Goal: Task Accomplishment & Management: Complete application form

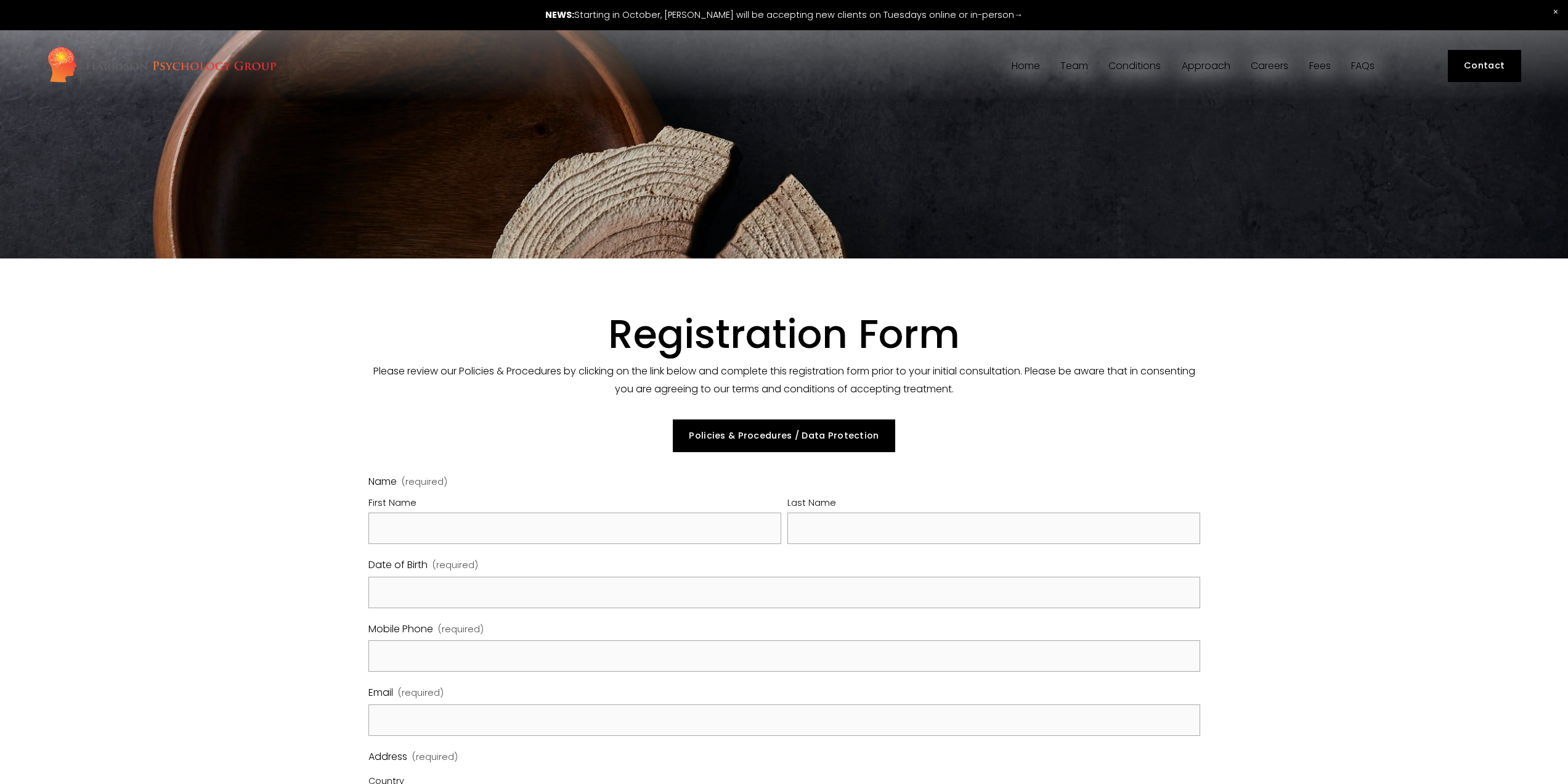
select select "GB"
click at [427, 537] on input "First Name" at bounding box center [574, 528] width 413 height 31
type input "[DEMOGRAPHIC_DATA]"
type input "Certezeanu"
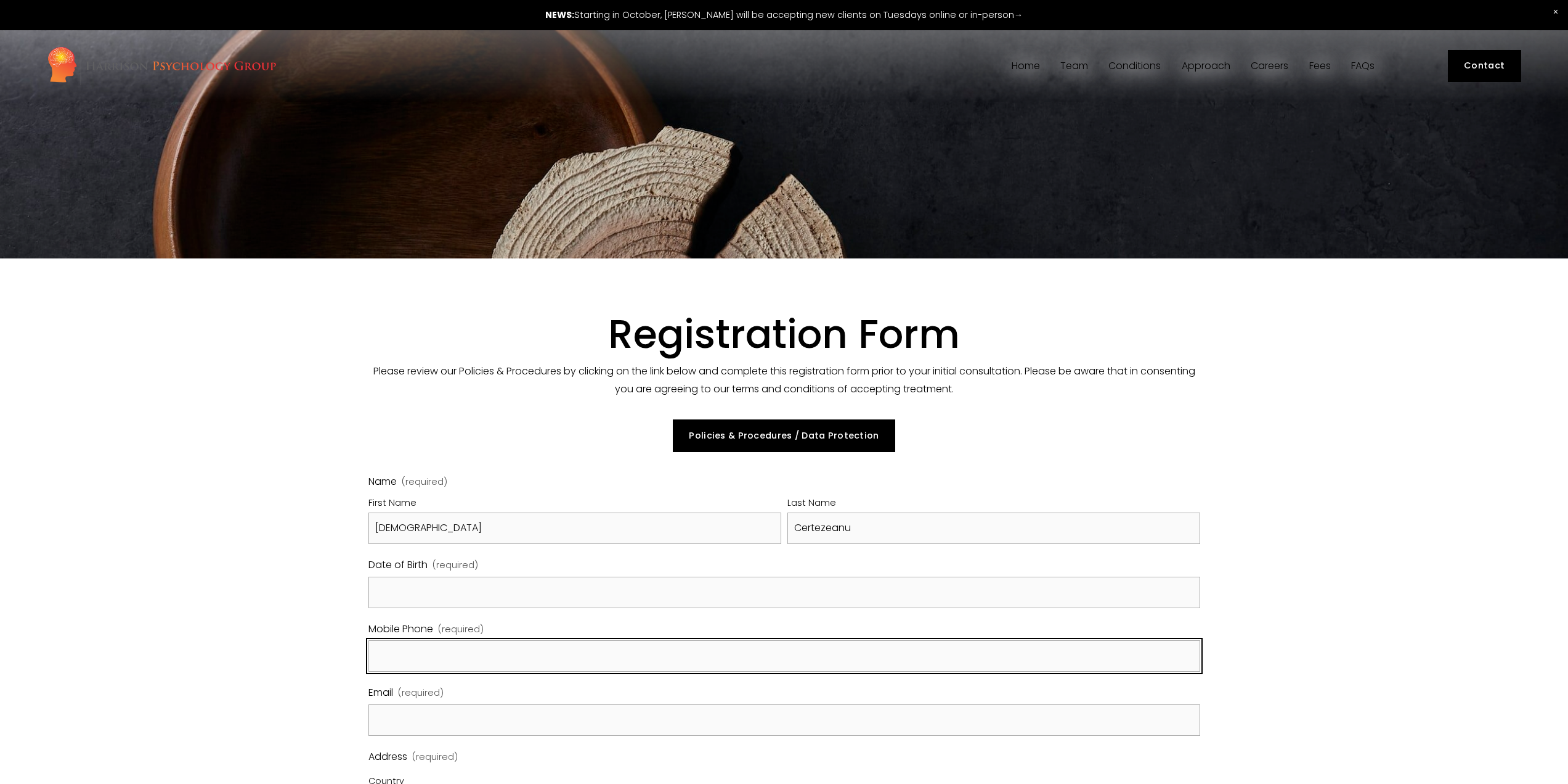
type input "07507488837"
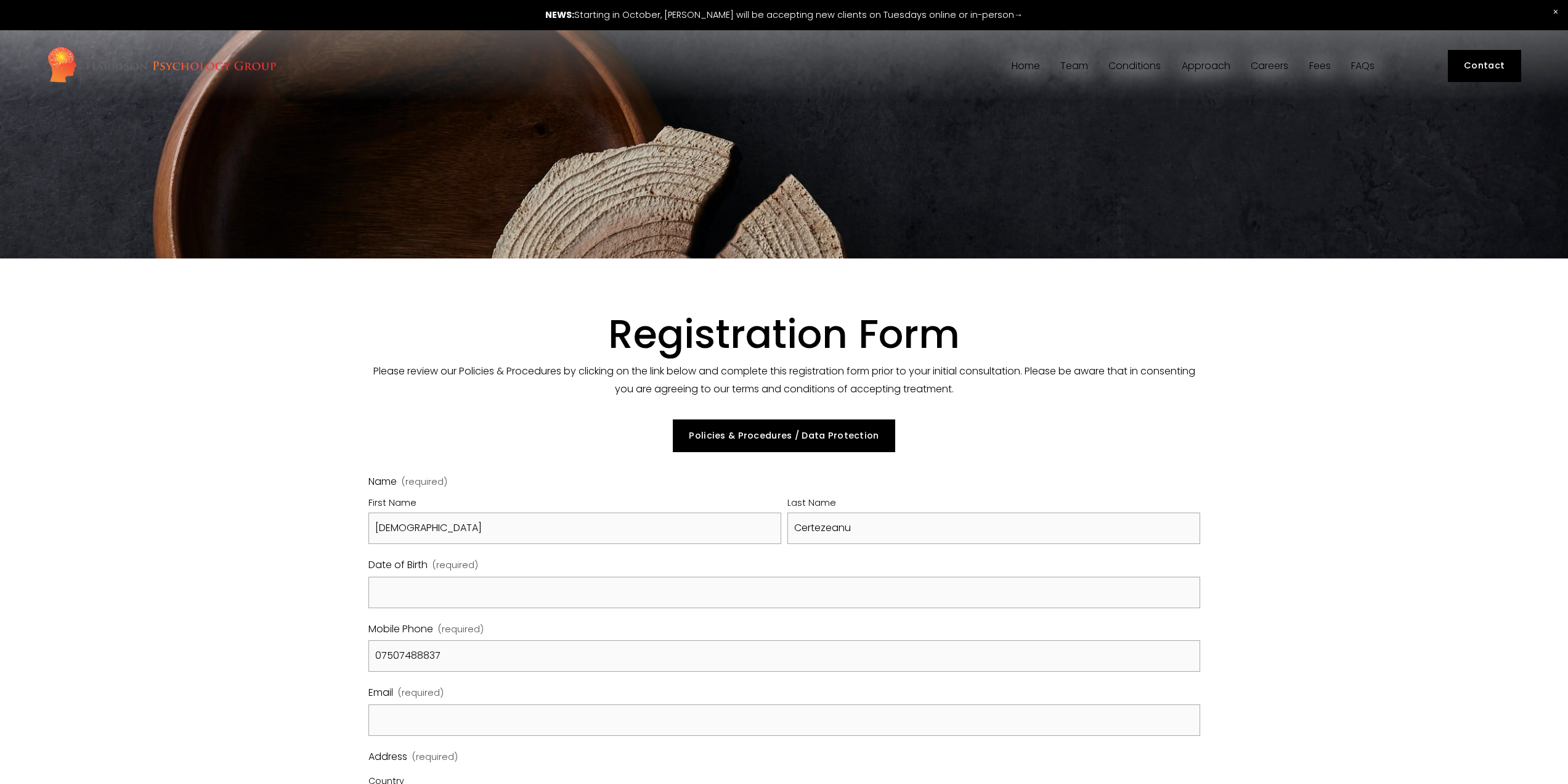
type input "07507488837"
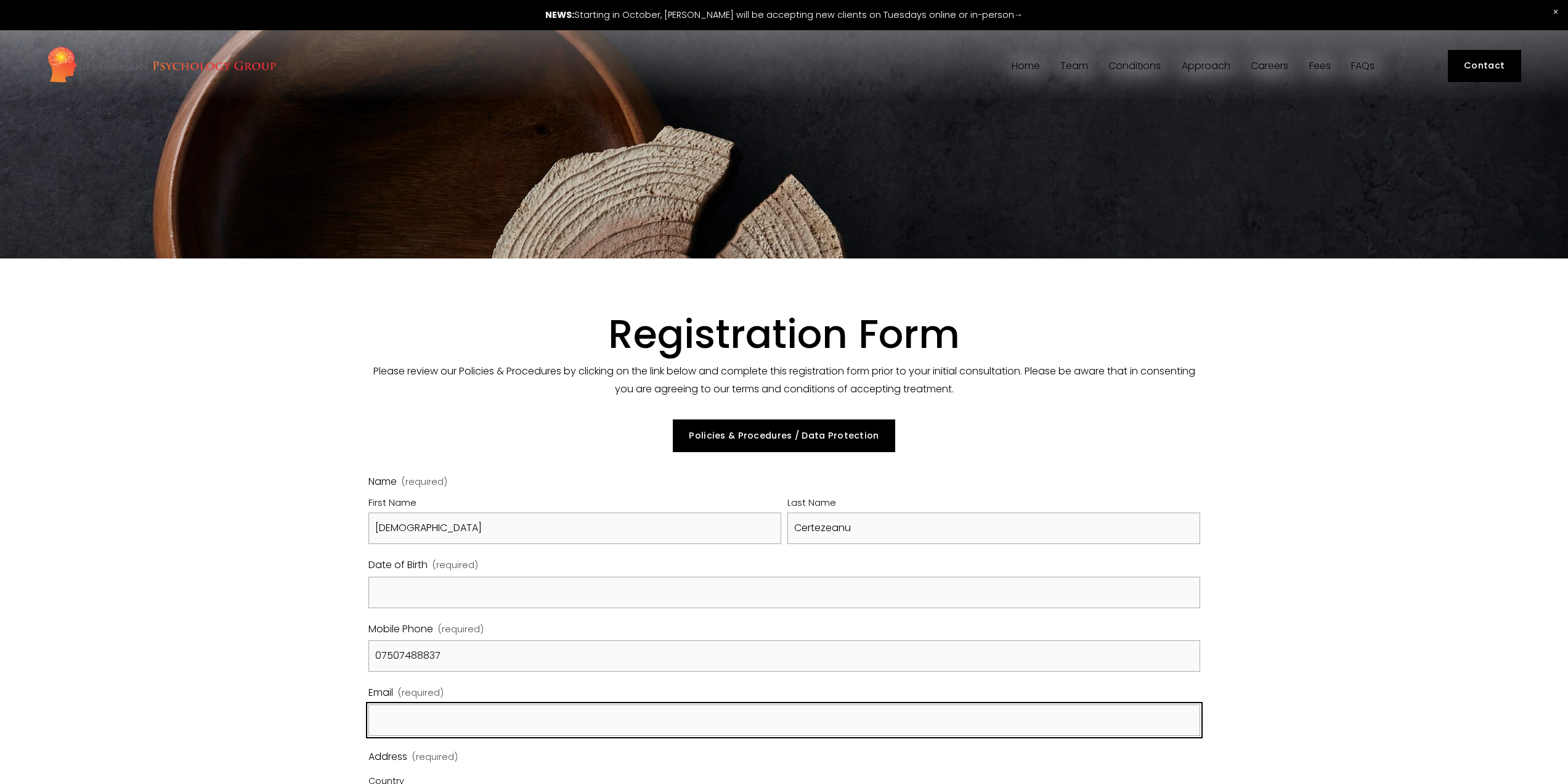
type input "[PERSON_NAME][EMAIL_ADDRESS][DOMAIN_NAME]"
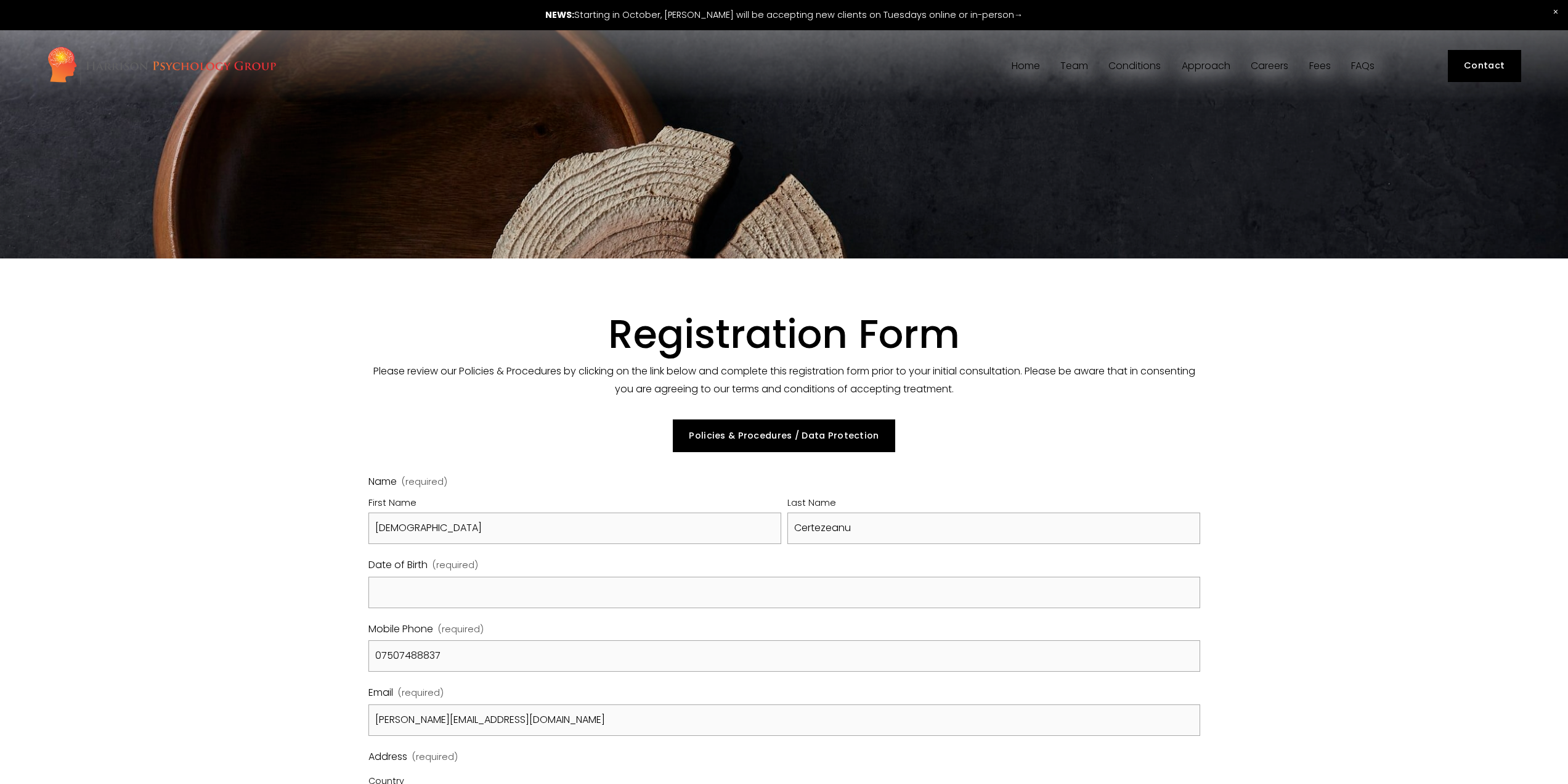
type input "[GEOGRAPHIC_DATA]"
type input "WC1H 9DR"
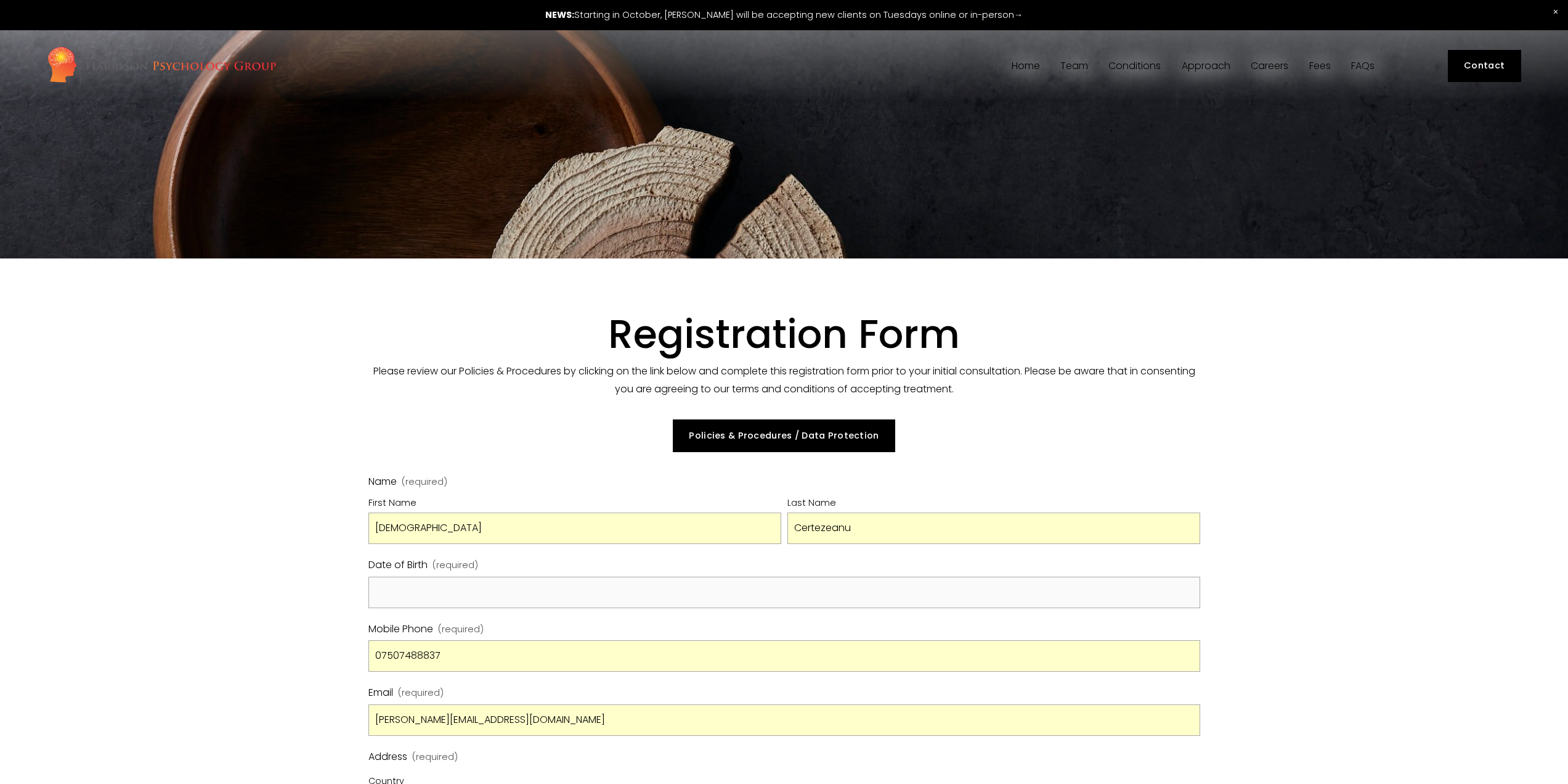
scroll to position [123, 0]
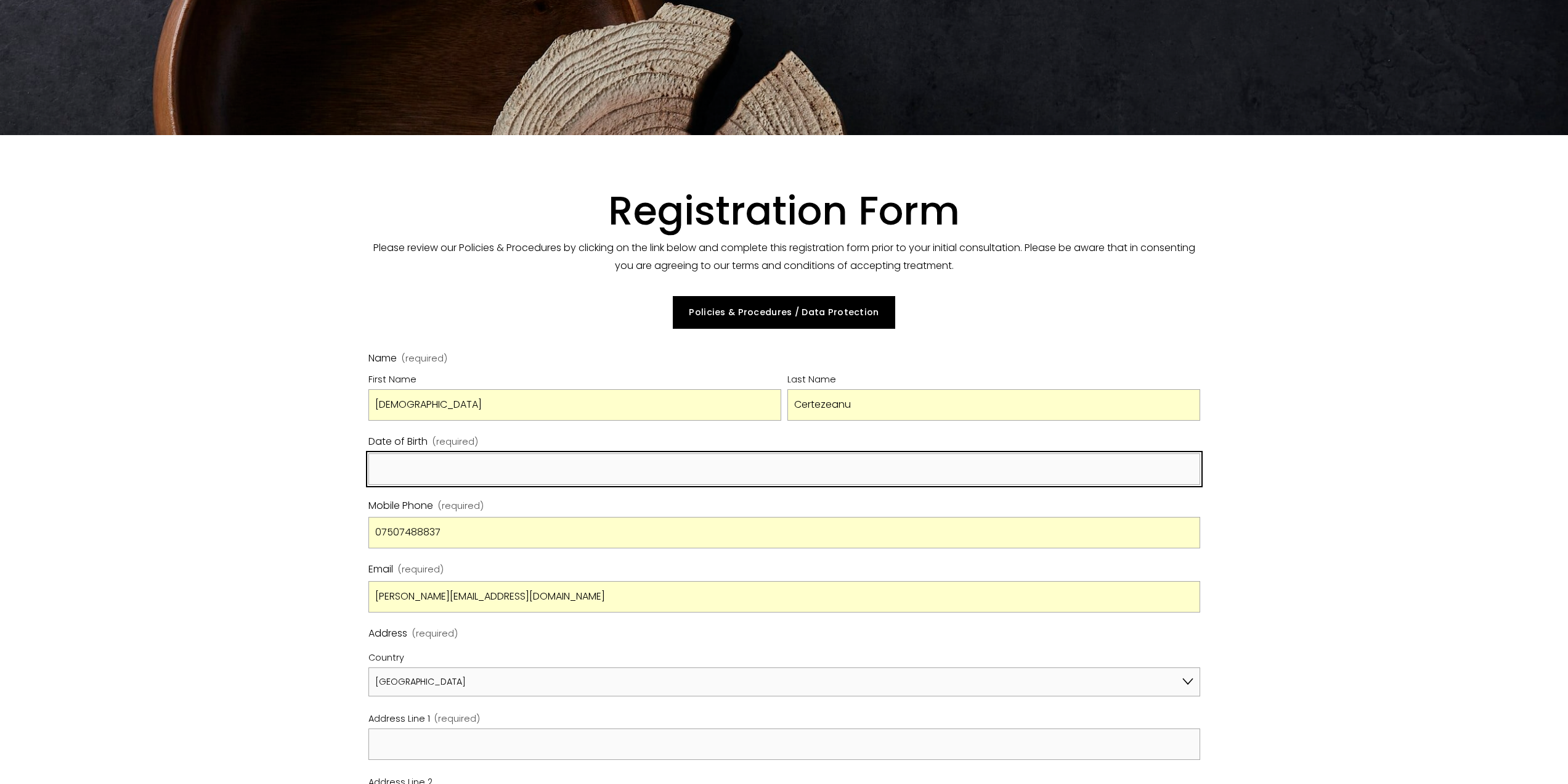
click at [443, 454] on input "Date of Birth (required)" at bounding box center [784, 468] width 832 height 31
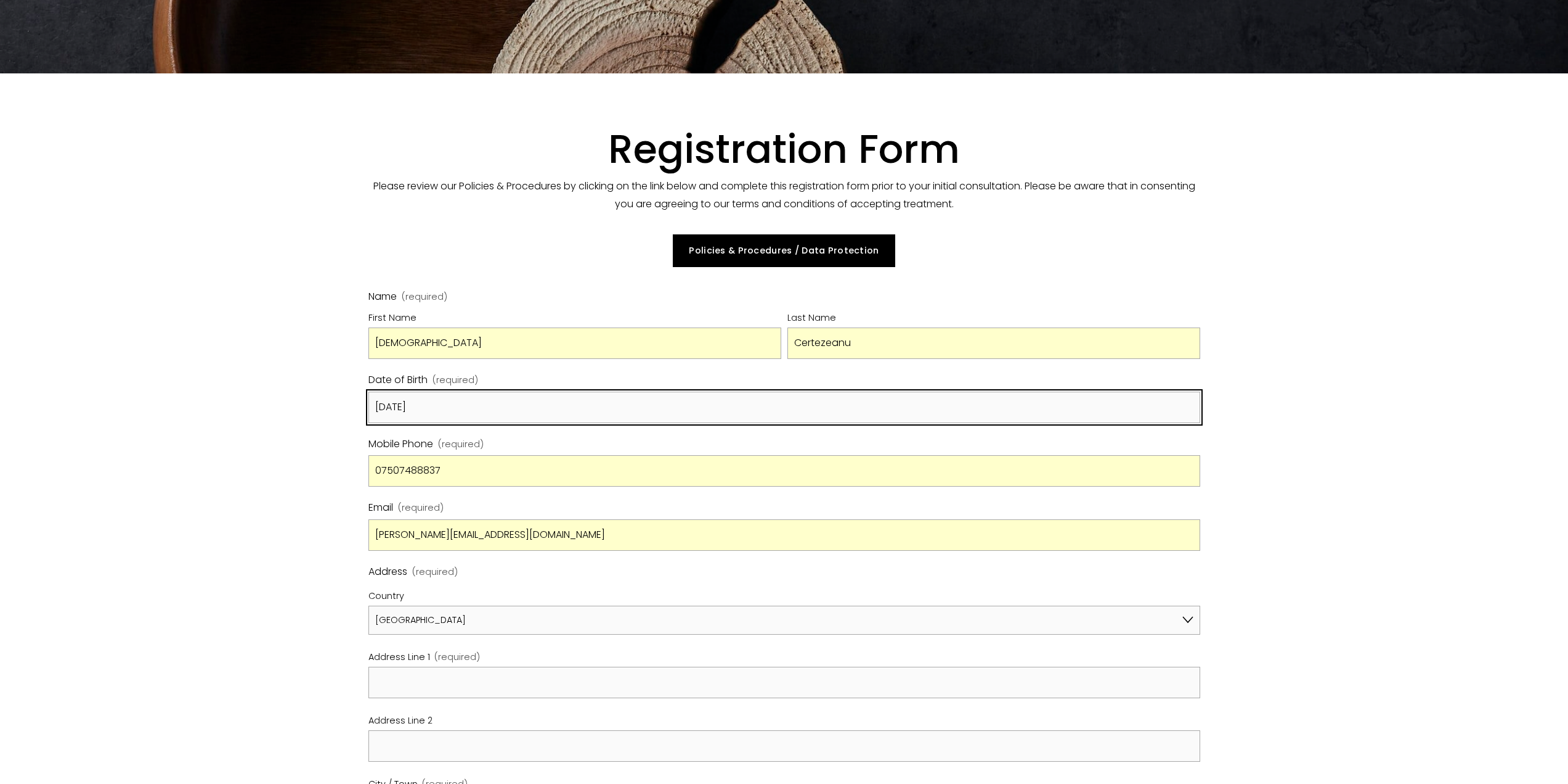
scroll to position [247, 0]
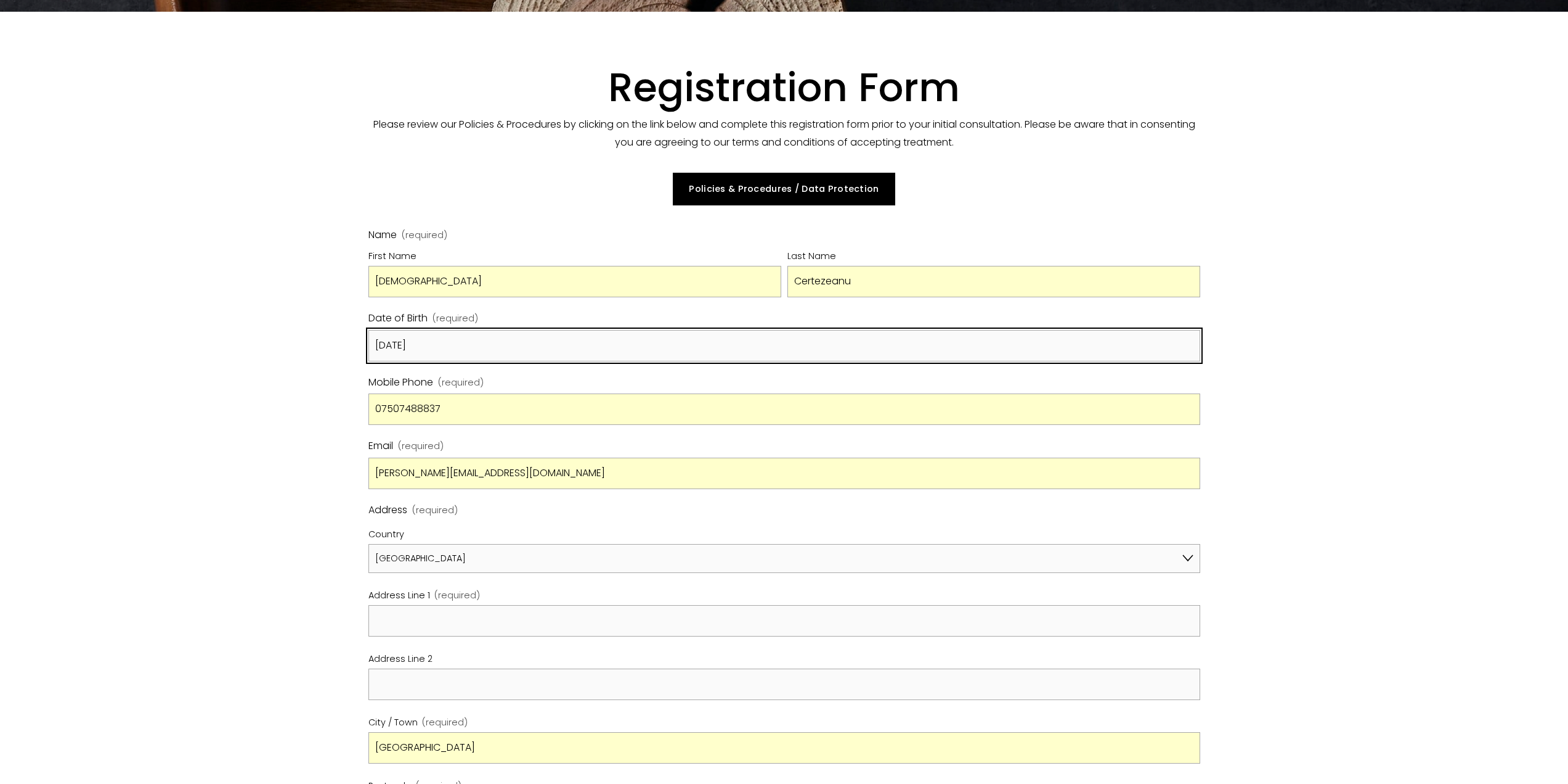
type input "[DATE]"
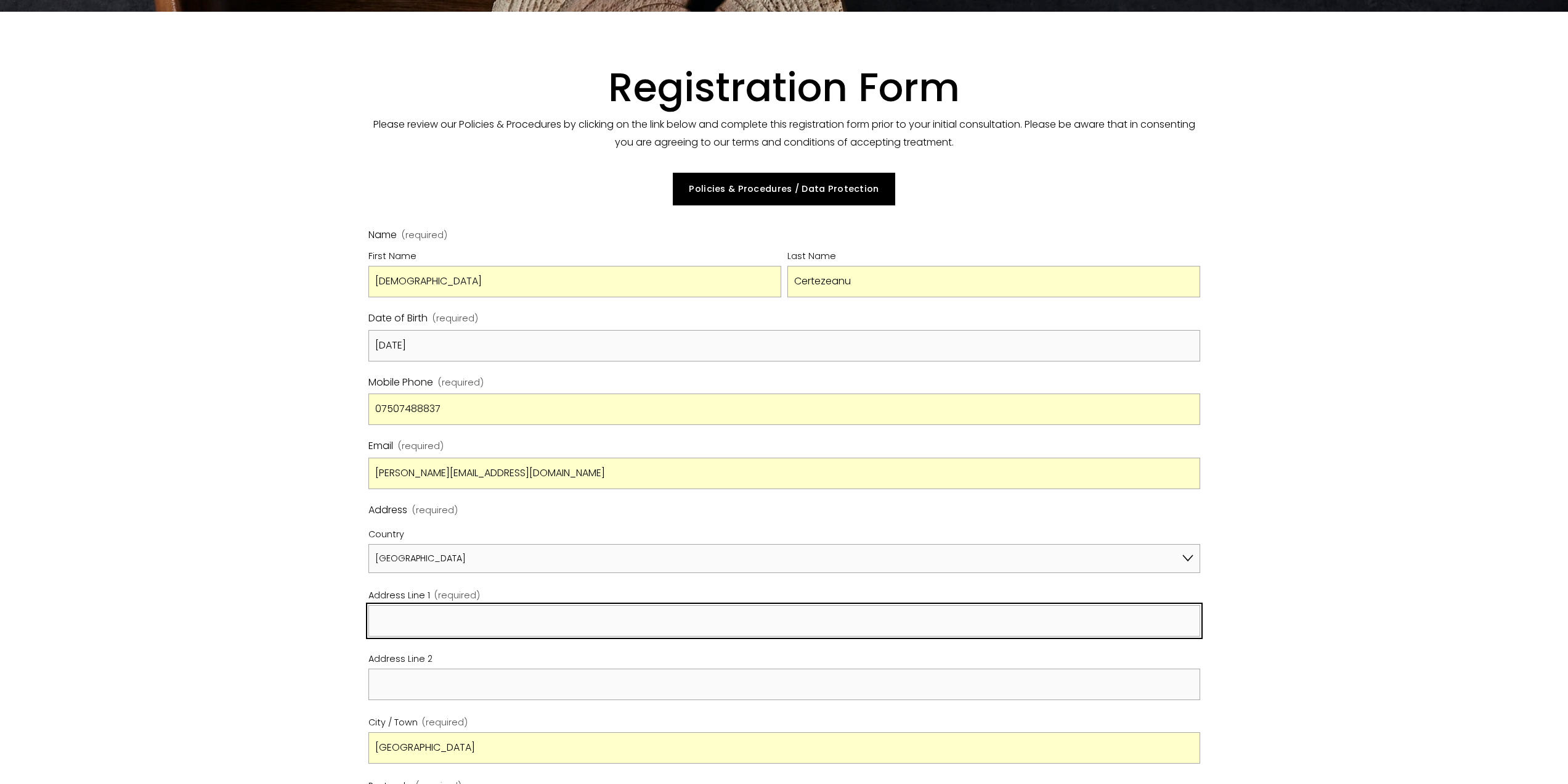
click at [427, 633] on input "Address Line 1 (required)" at bounding box center [784, 620] width 832 height 31
click at [427, 633] on input "Address Line 1 (required)" at bounding box center [784, 620] width 832 height 31
type input "[STREET_ADDRESS][PERSON_NAME][PERSON_NAME]"
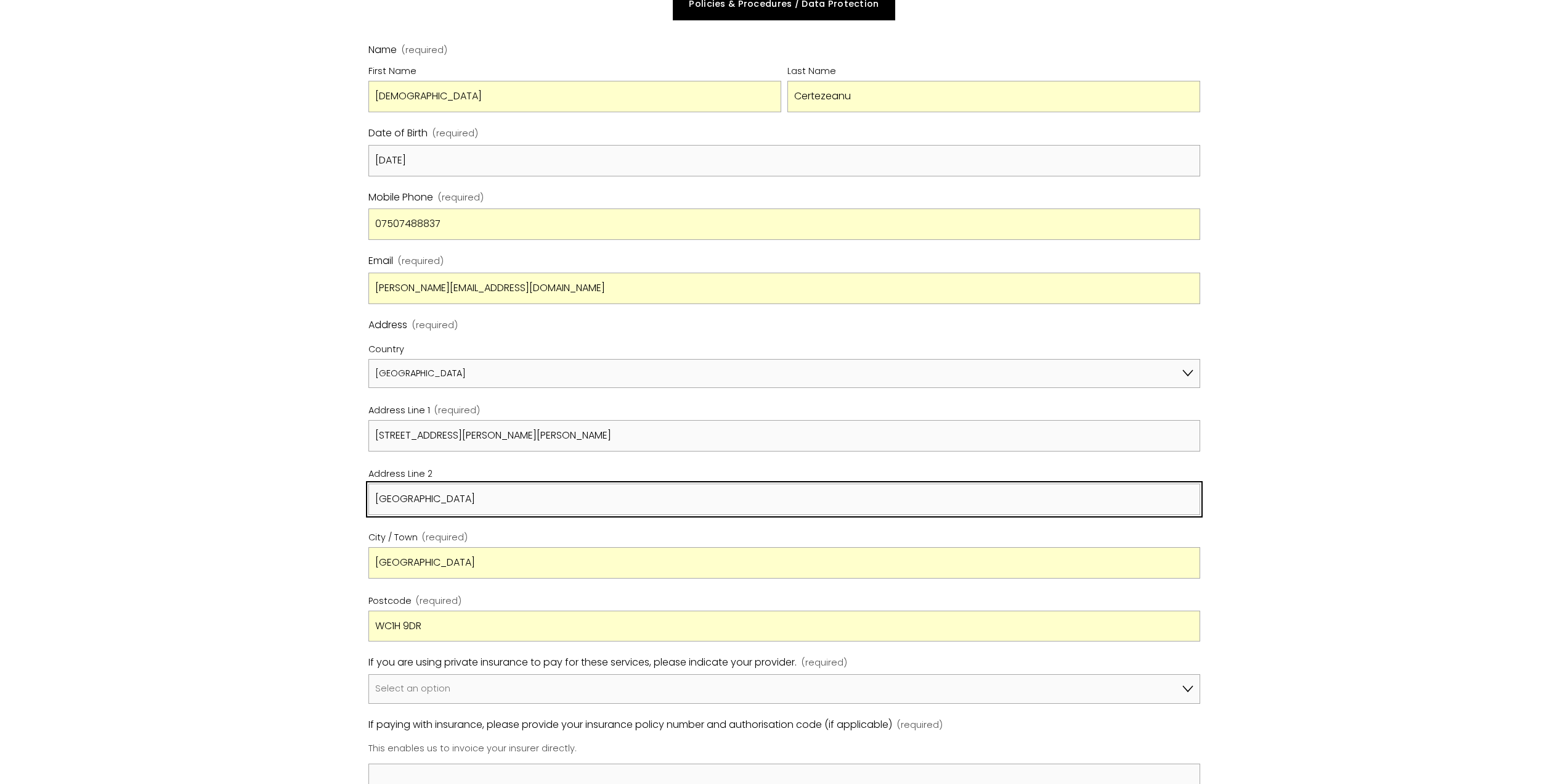
scroll to position [493, 0]
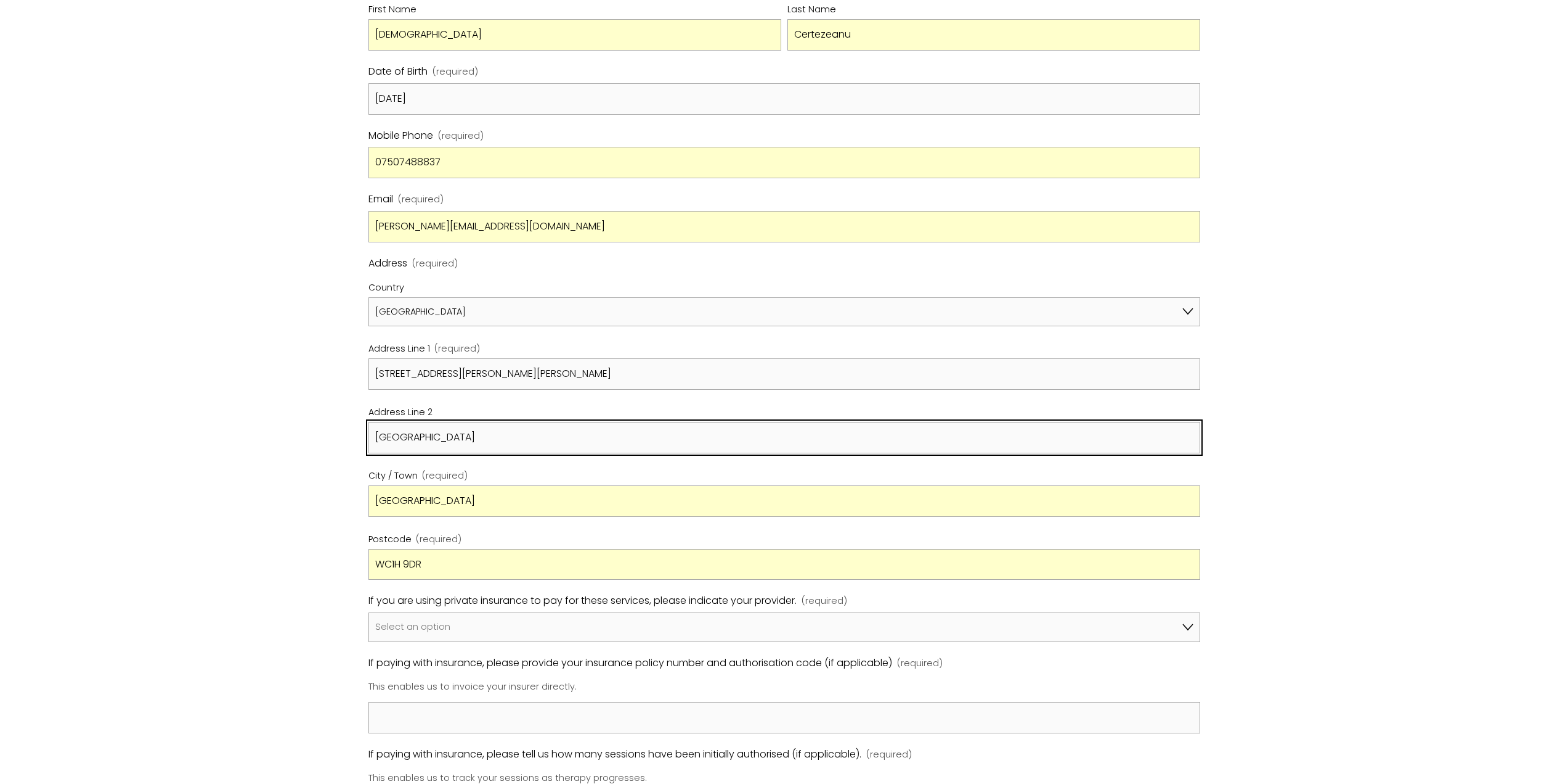
type input "[GEOGRAPHIC_DATA]"
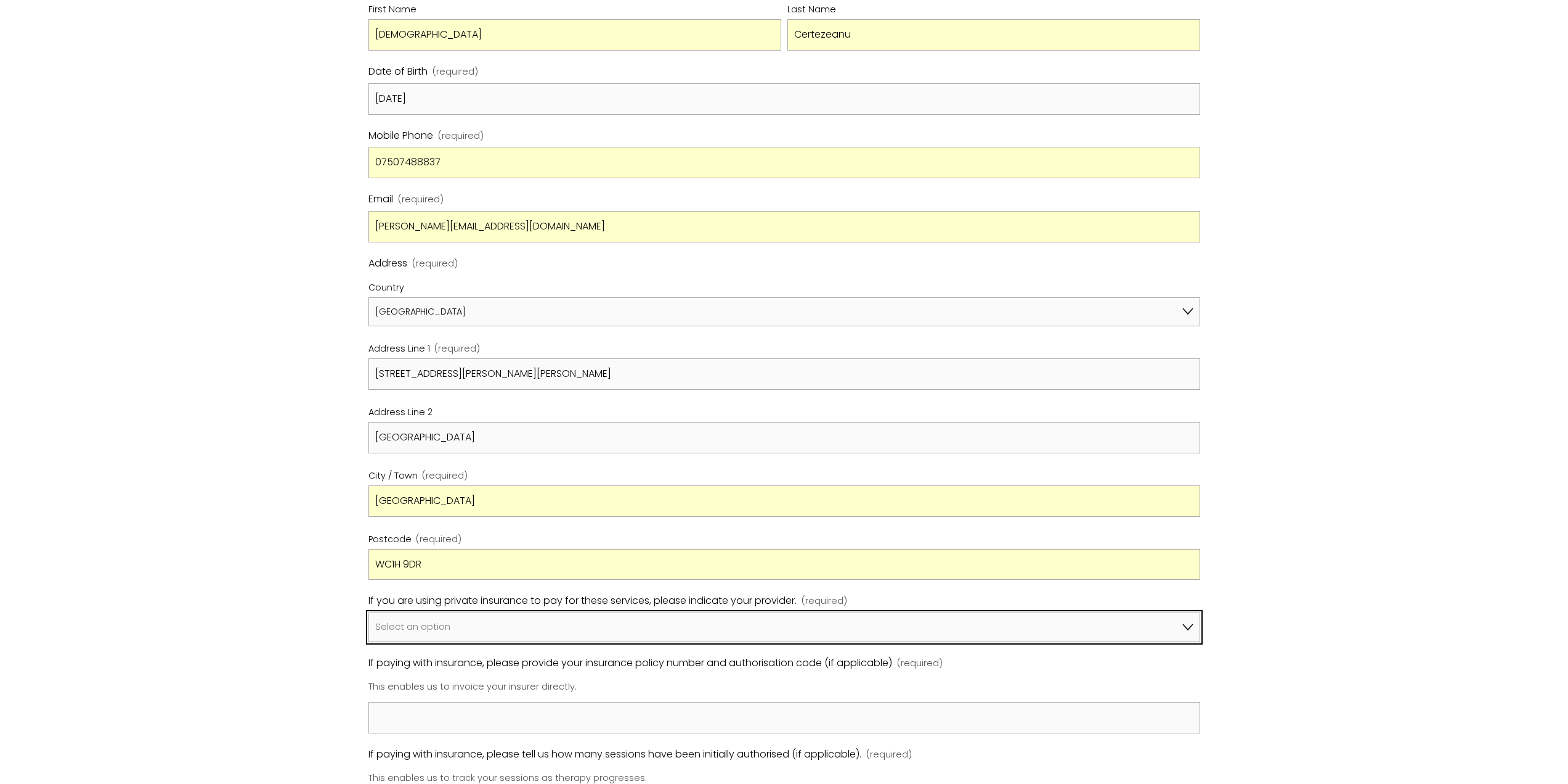
click at [475, 636] on select "Select an option I am not using insurance Axa Aviva Bupa Cigna Healix Vitality …" at bounding box center [784, 627] width 832 height 29
select select "Bupa"
click at [369, 612] on select "Select an option I am not using insurance Axa Aviva Bupa Cigna Healix Vitality …" at bounding box center [784, 627] width 832 height 29
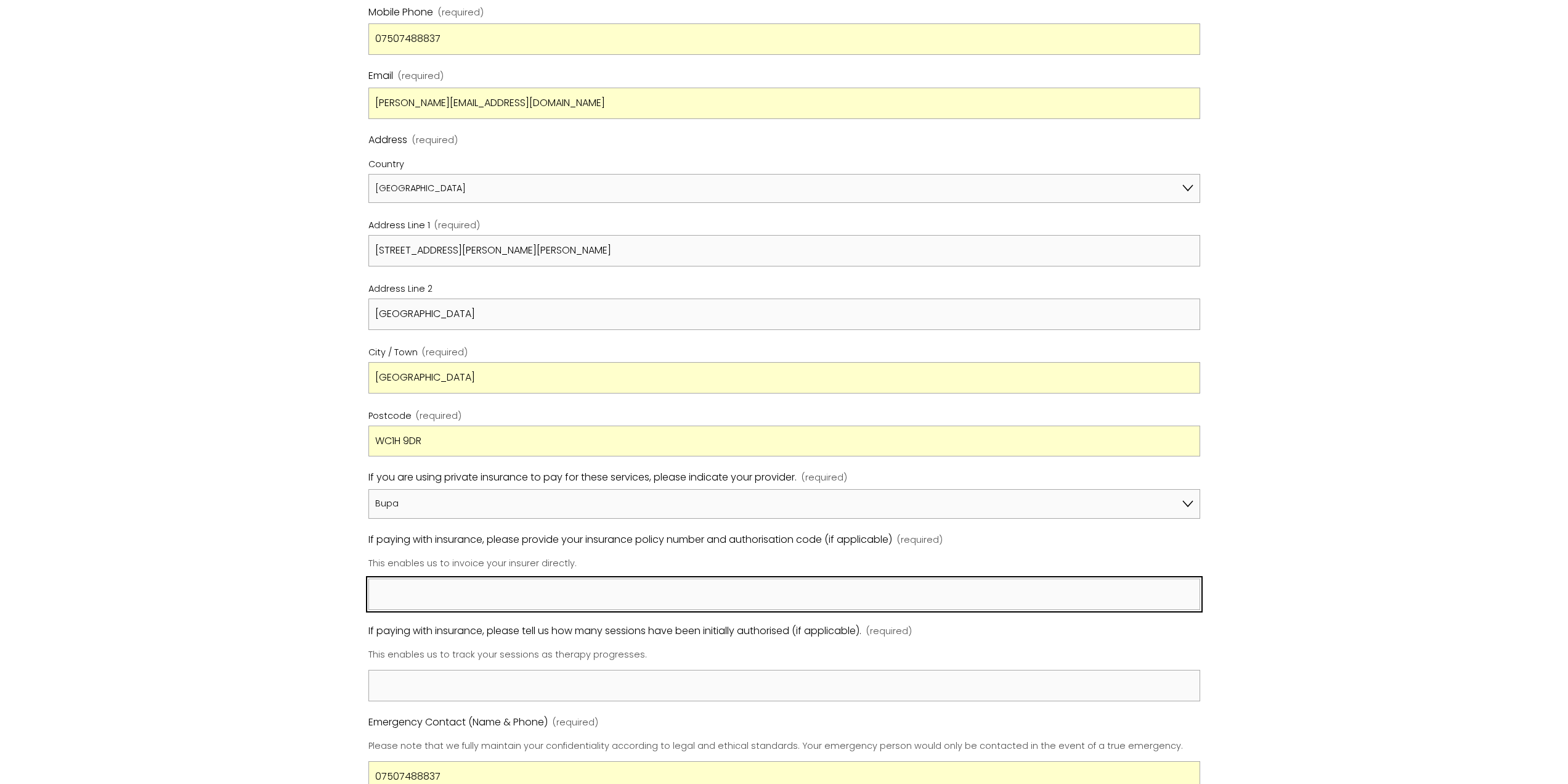
click at [493, 601] on input "If paying with insurance, please provide your insurance policy number and autho…" at bounding box center [784, 594] width 832 height 31
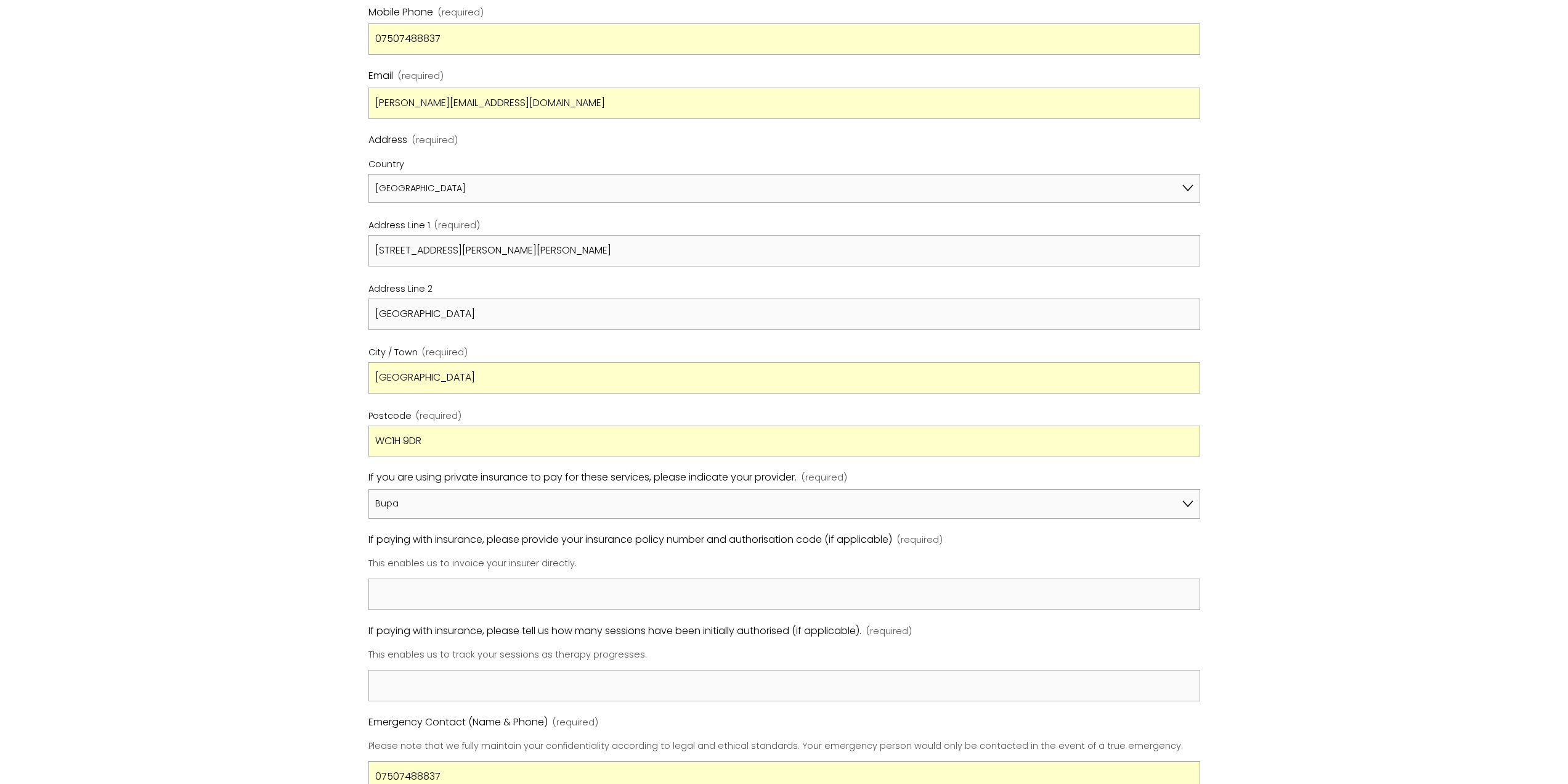
click at [577, 636] on span "If paying with insurance, please tell us how many sessions have been initially …" at bounding box center [614, 631] width 493 height 18
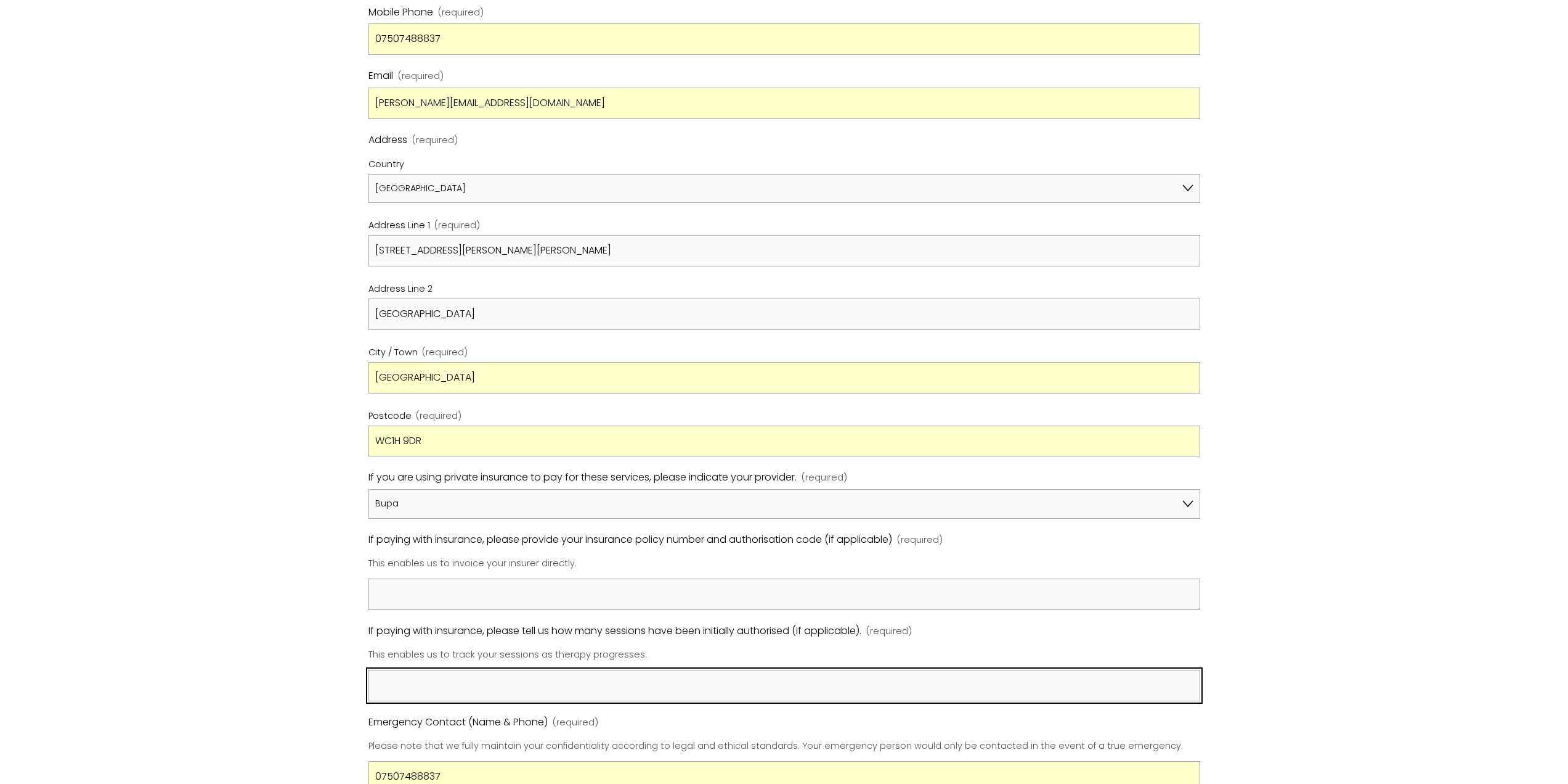
click at [577, 670] on input "If paying with insurance, please tell us how many sessions have been initially …" at bounding box center [784, 685] width 832 height 31
click at [529, 693] on input "If paying with insurance, please tell us how many sessions have been initially …" at bounding box center [784, 685] width 832 height 31
type input "I am uncertain"
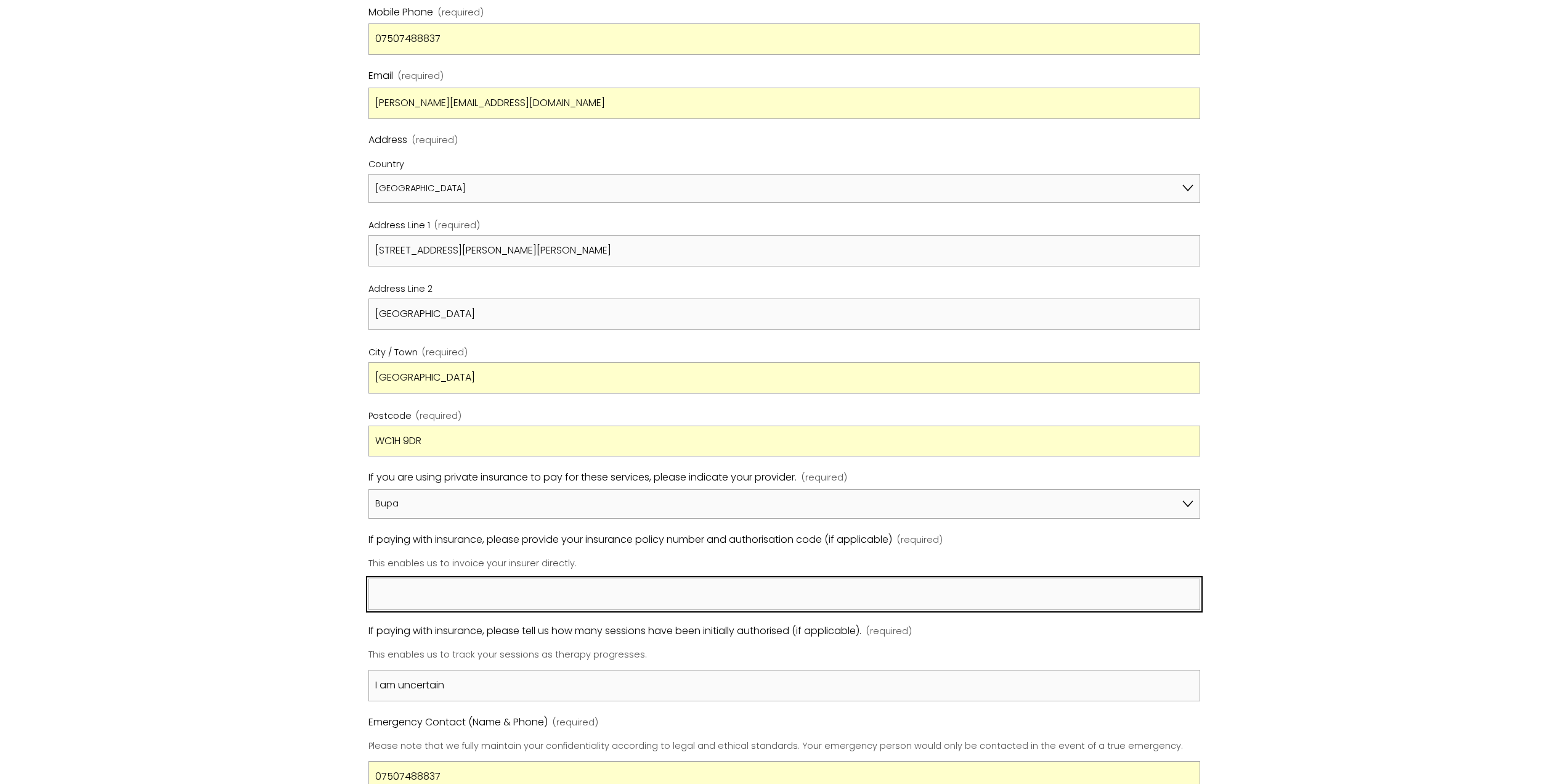
click at [566, 594] on input "If paying with insurance, please provide your insurance policy number and autho…" at bounding box center [784, 594] width 832 height 31
paste input "69011627"
click at [373, 593] on input "69011627" at bounding box center [784, 594] width 832 height 31
paste input "0900750455"
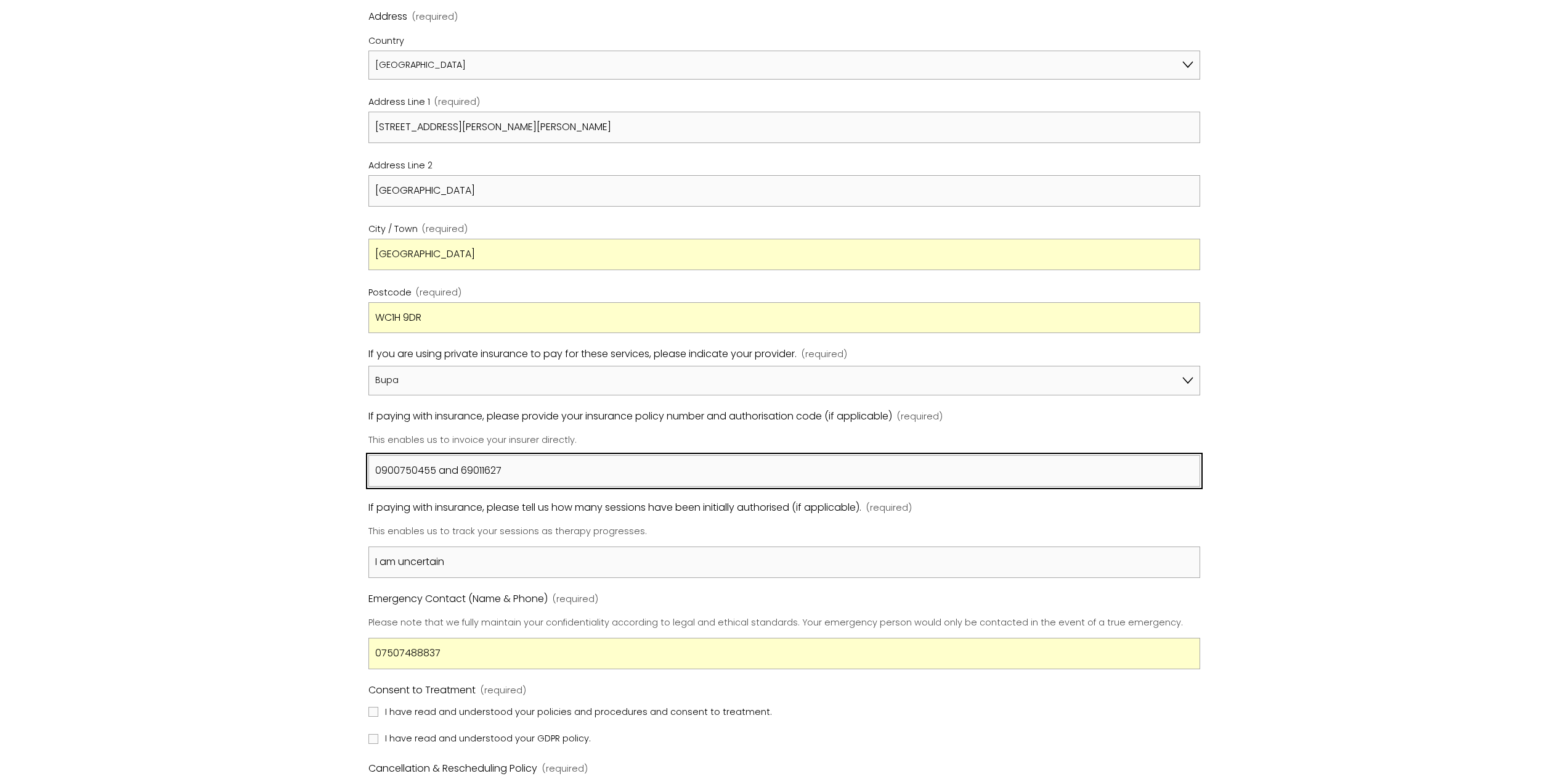
scroll to position [801, 0]
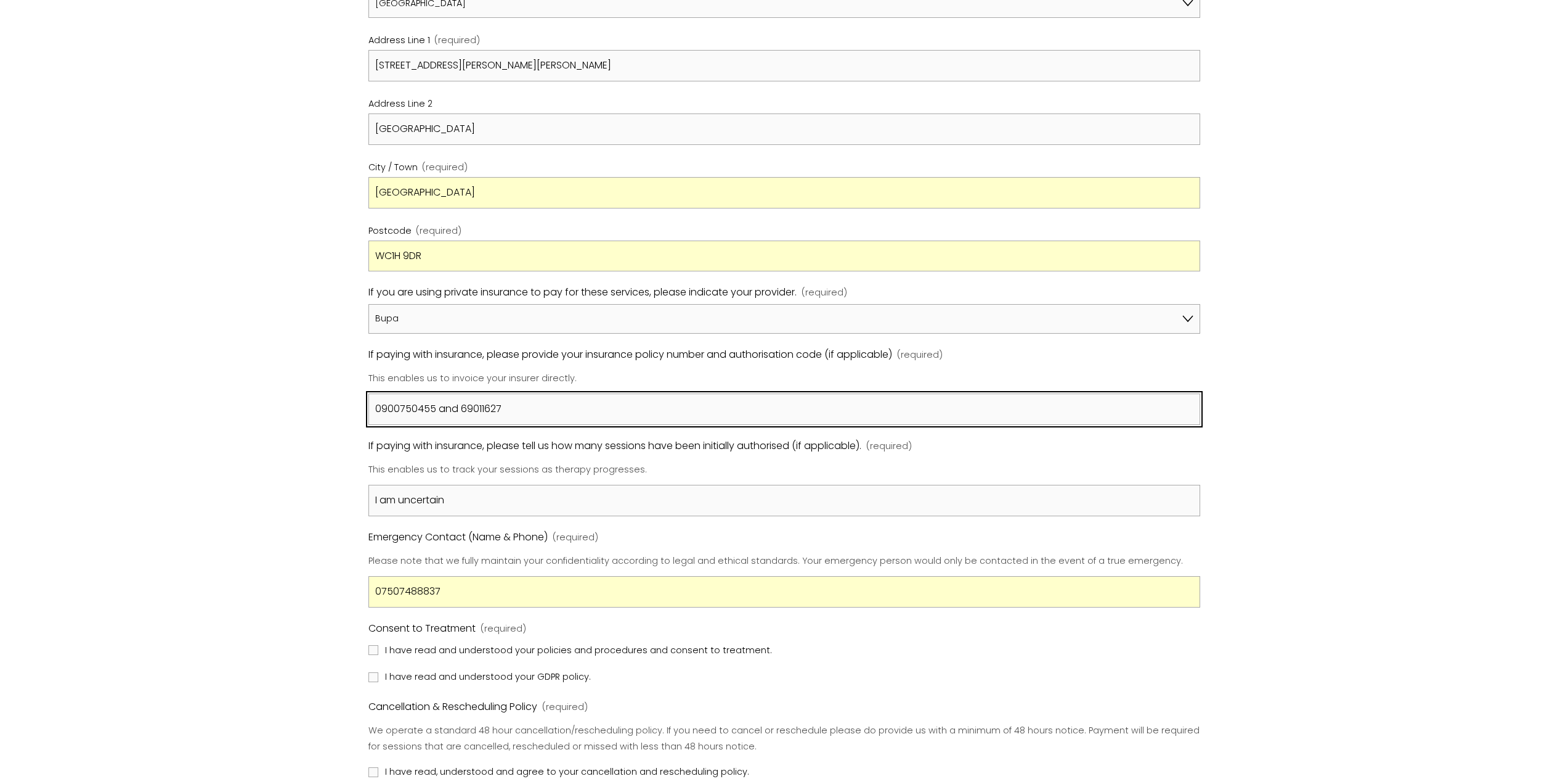
type input "0900750455 and 69011627"
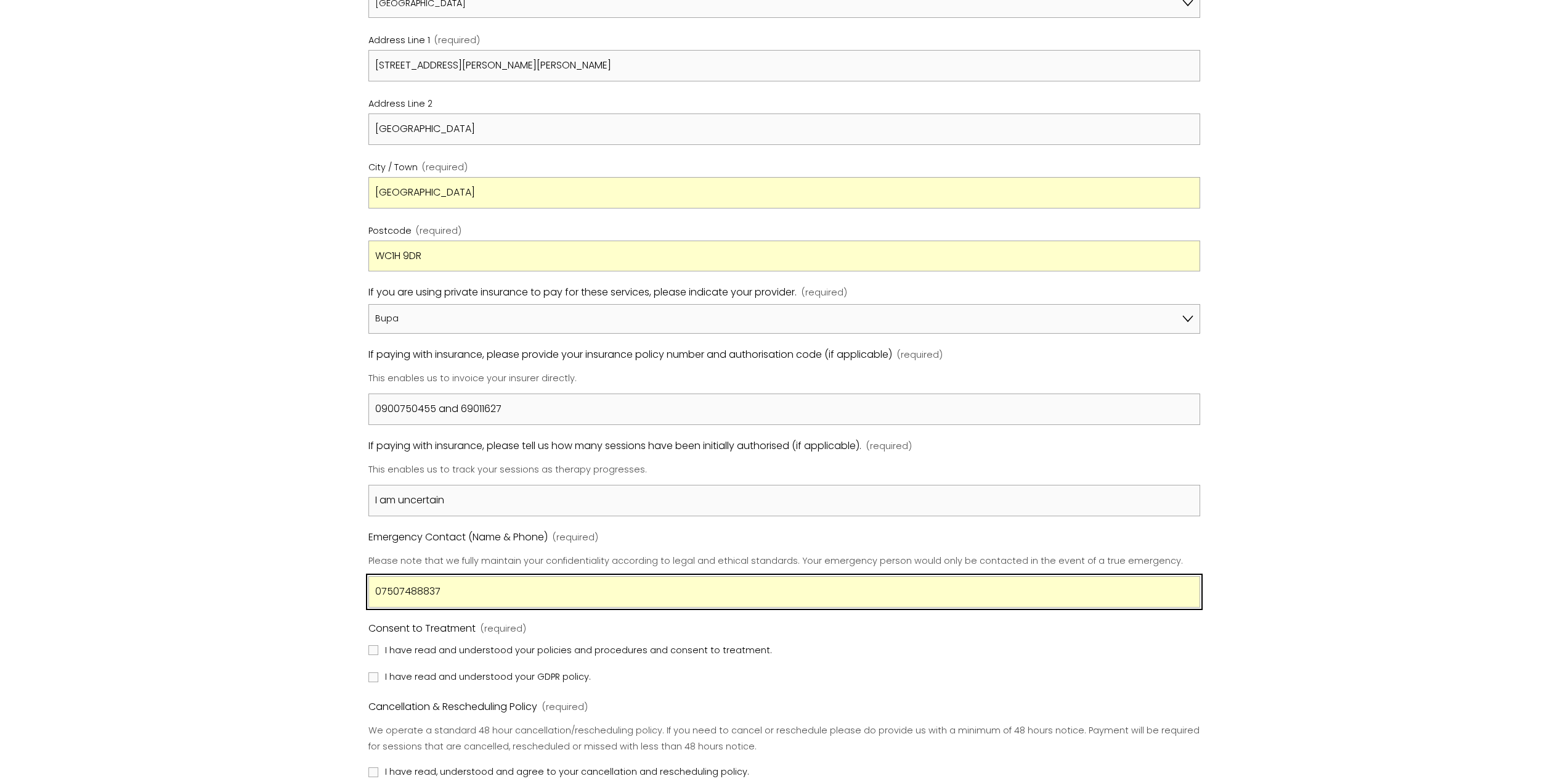
click at [486, 596] on input "07507488837" at bounding box center [784, 591] width 832 height 31
drag, startPoint x: 479, startPoint y: 591, endPoint x: 367, endPoint y: 592, distance: 112.0
click at [367, 592] on div "Name (required) First Name Razvan Last Name Certezeanu Date of Birth (required)…" at bounding box center [784, 350] width 853 height 1379
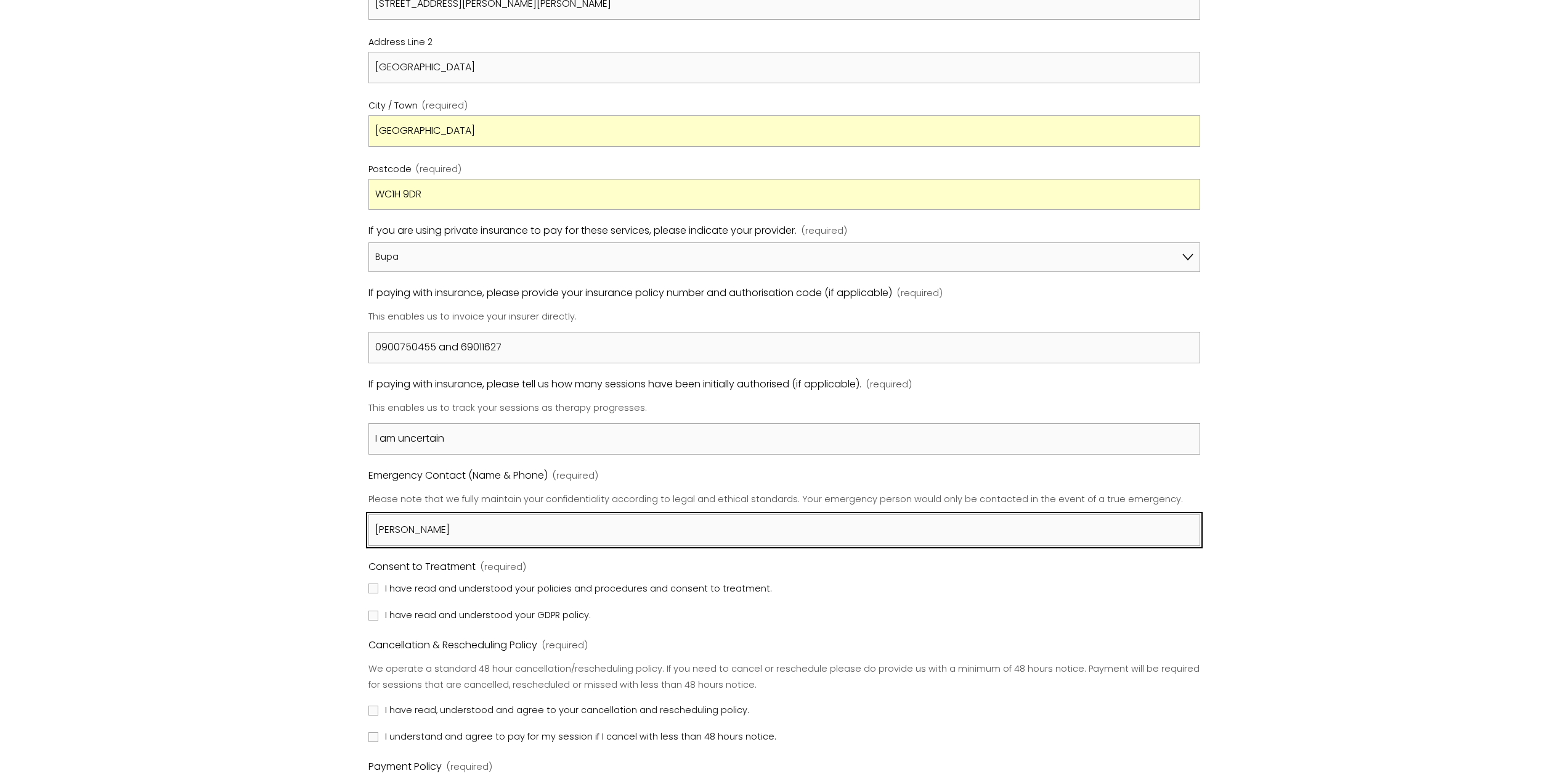
scroll to position [925, 0]
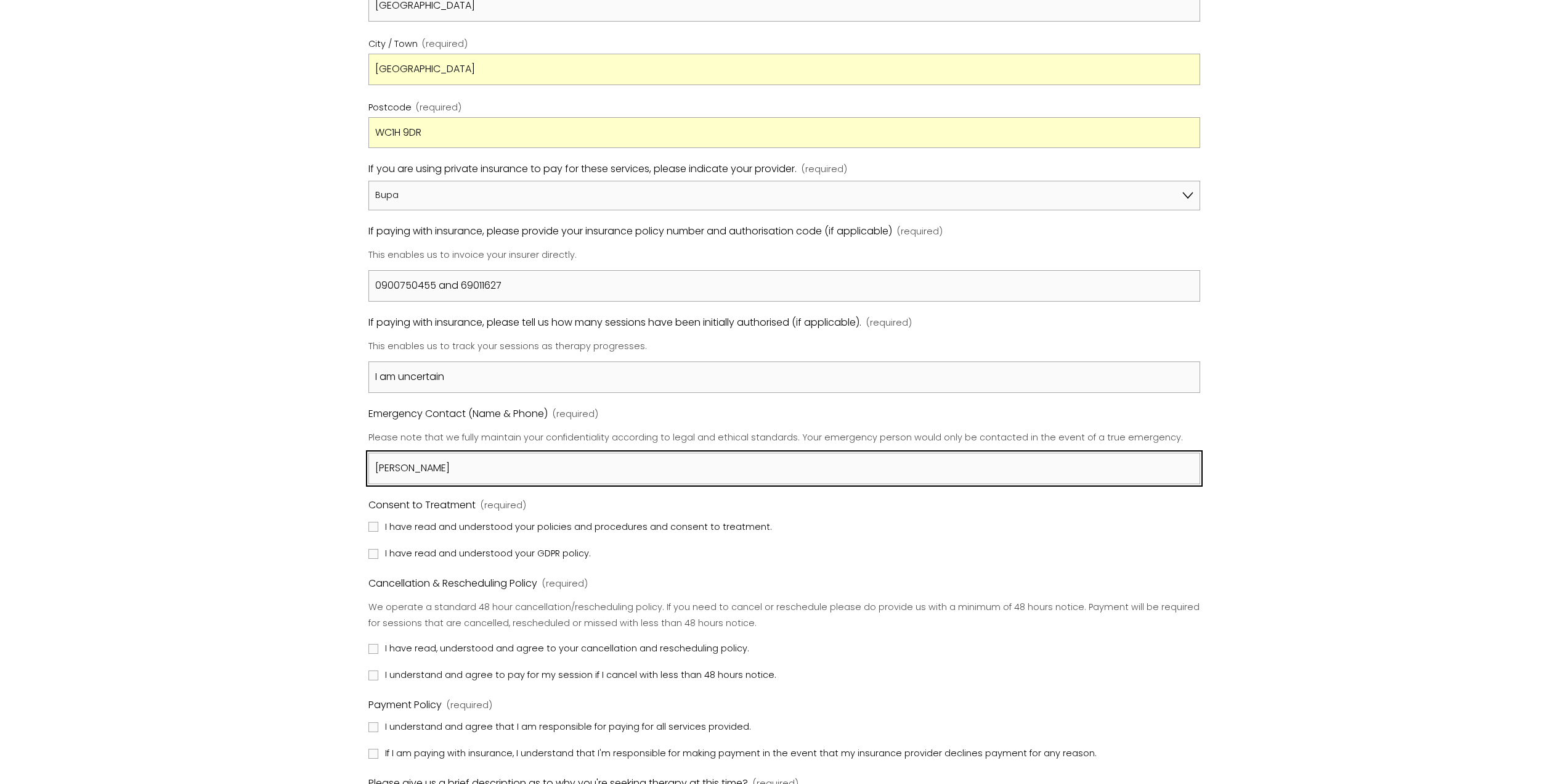
click at [538, 453] on input "[PERSON_NAME]" at bounding box center [784, 468] width 832 height 31
type input "[PERSON_NAME] 07575925957"
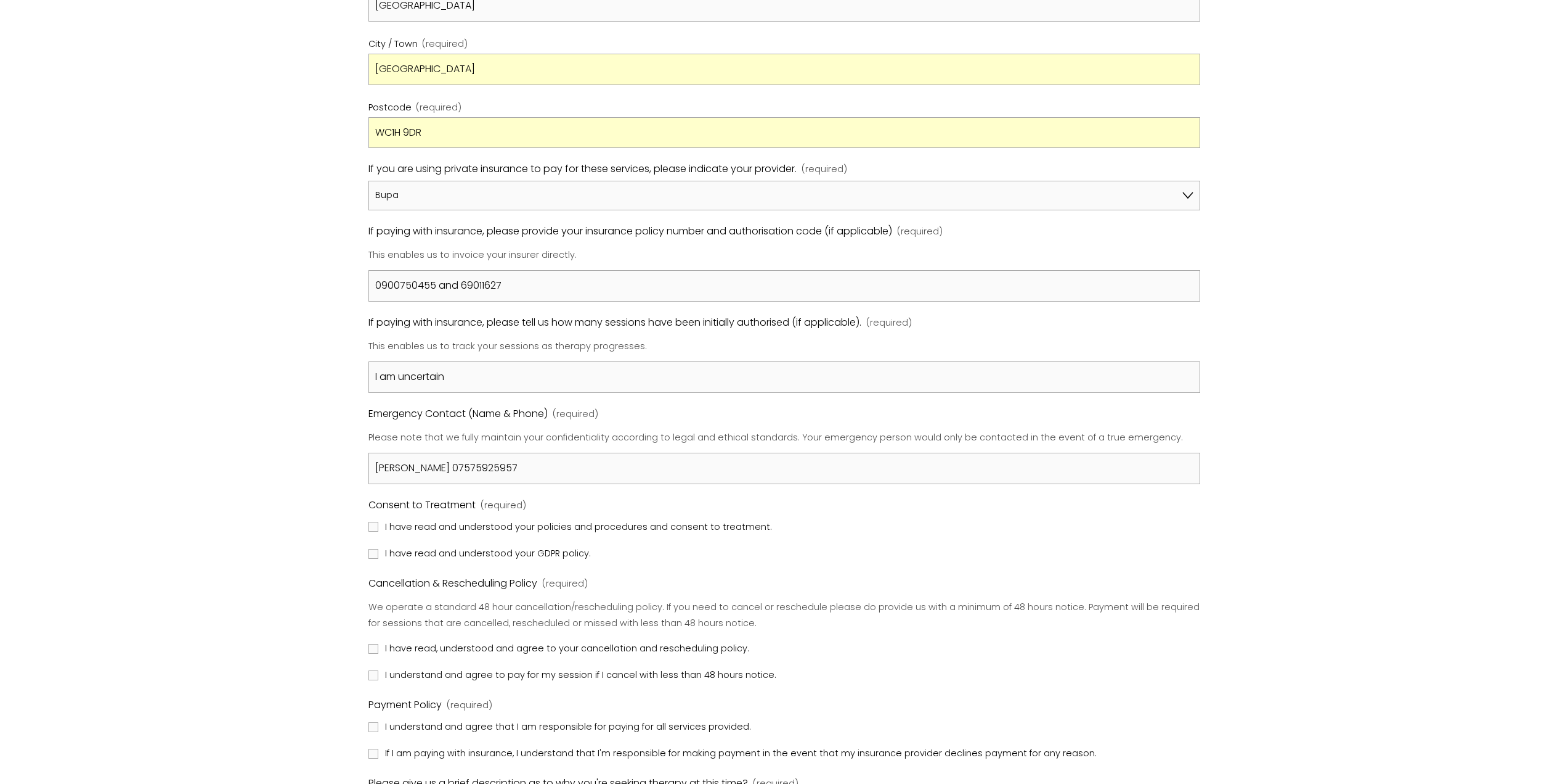
click at [540, 528] on span "I have read and understood your policies and procedures and consent to treatmen…" at bounding box center [579, 527] width 387 height 16
click at [378, 528] on input "I have read and understood your policies and procedures and consent to treatmen…" at bounding box center [373, 526] width 10 height 10
checkbox input "true"
click at [450, 552] on span "I have read and understood your GDPR policy." at bounding box center [488, 553] width 206 height 16
click at [378, 552] on input "I have read and understood your GDPR policy." at bounding box center [373, 553] width 10 height 10
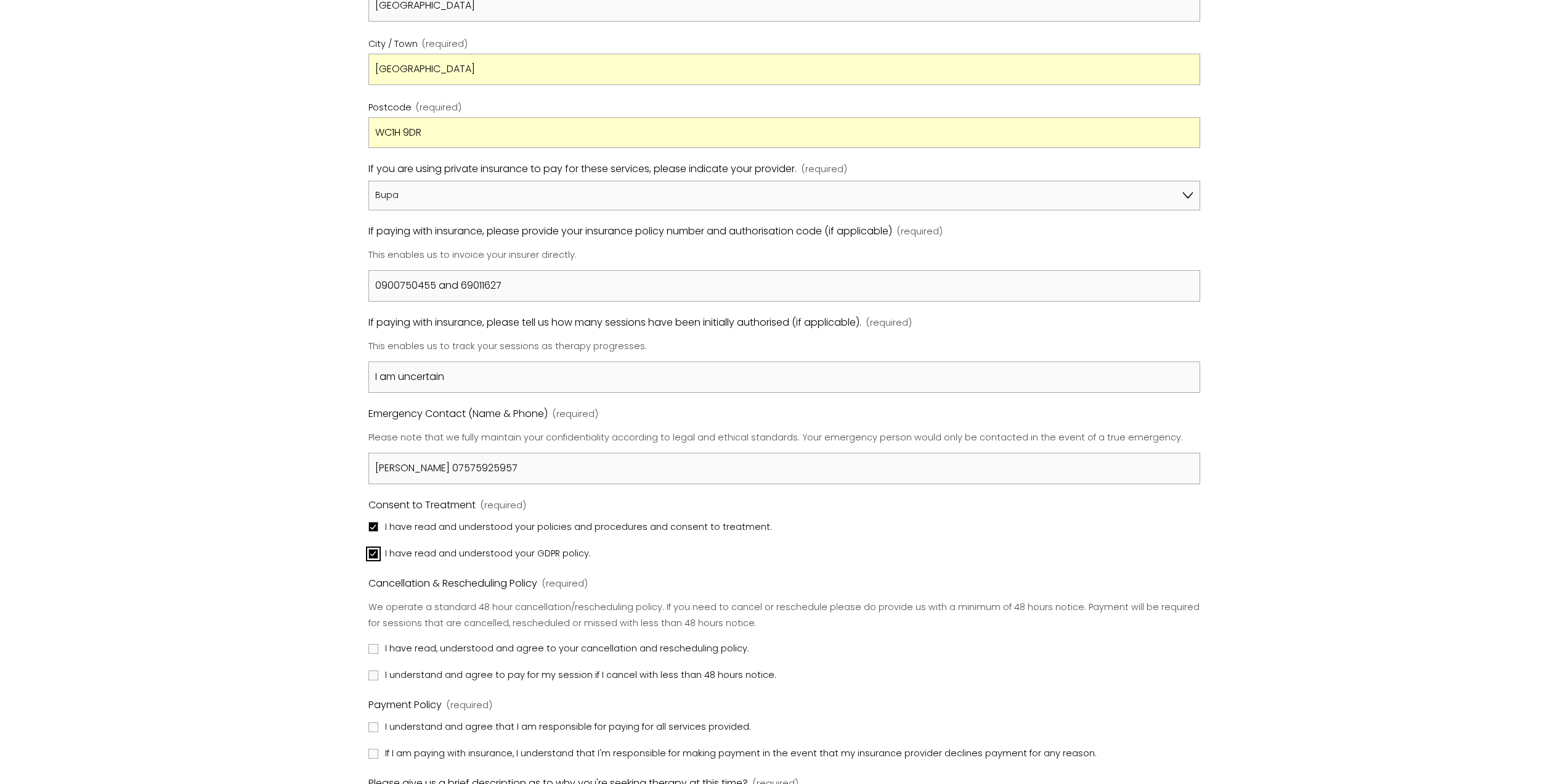
checkbox input "true"
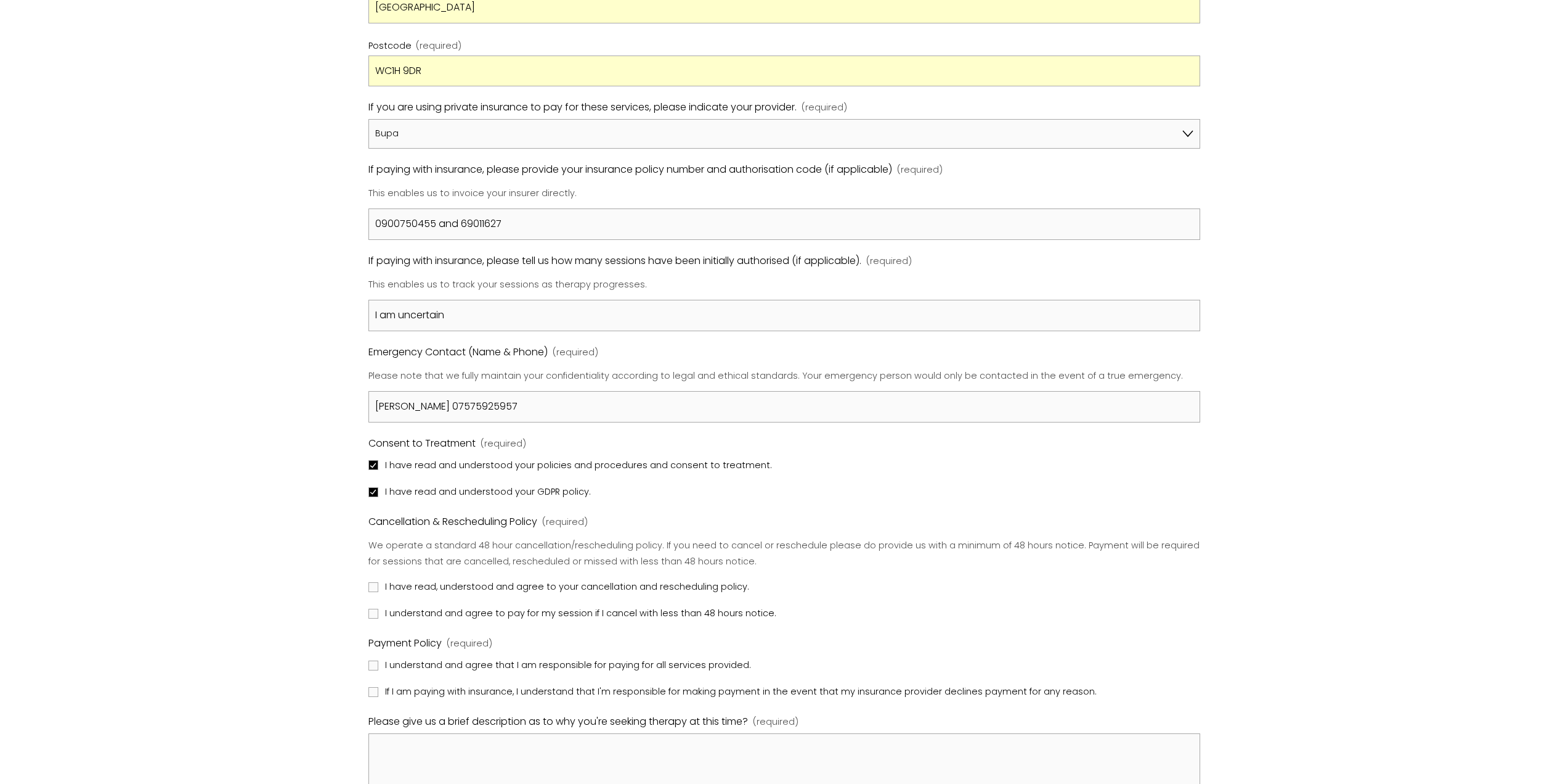
click at [425, 584] on span "I have read, understood and agree to your cancellation and rescheduling policy." at bounding box center [567, 587] width 364 height 16
click at [378, 584] on input "I have read, understood and agree to your cancellation and rescheduling policy." at bounding box center [373, 587] width 10 height 10
checkbox input "true"
click at [427, 616] on span "I understand and agree to pay for my session if I cancel with less than 48 hour…" at bounding box center [580, 614] width 391 height 16
click at [378, 616] on input "I understand and agree to pay for my session if I cancel with less than 48 hour…" at bounding box center [373, 613] width 10 height 10
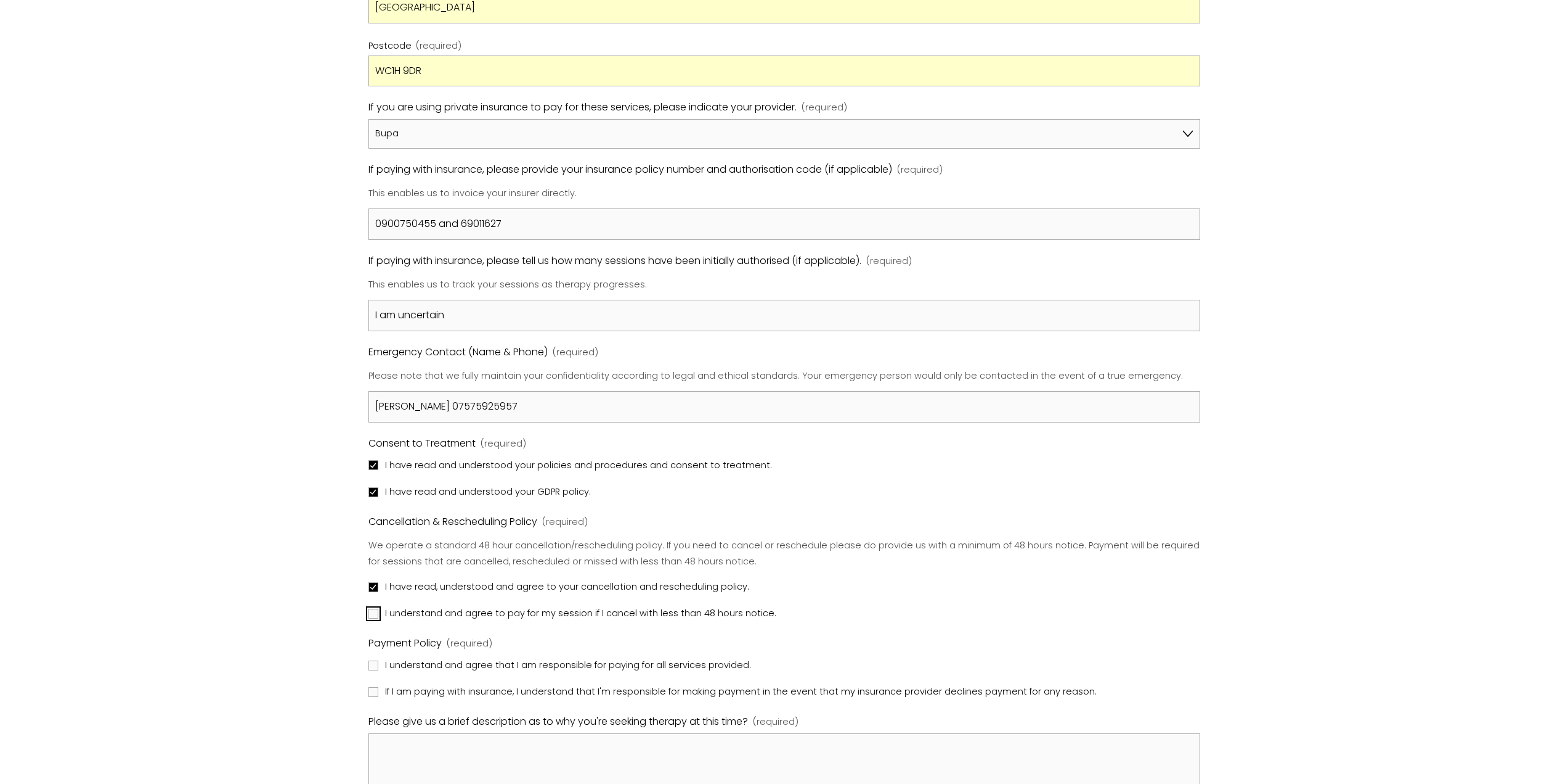
checkbox input "true"
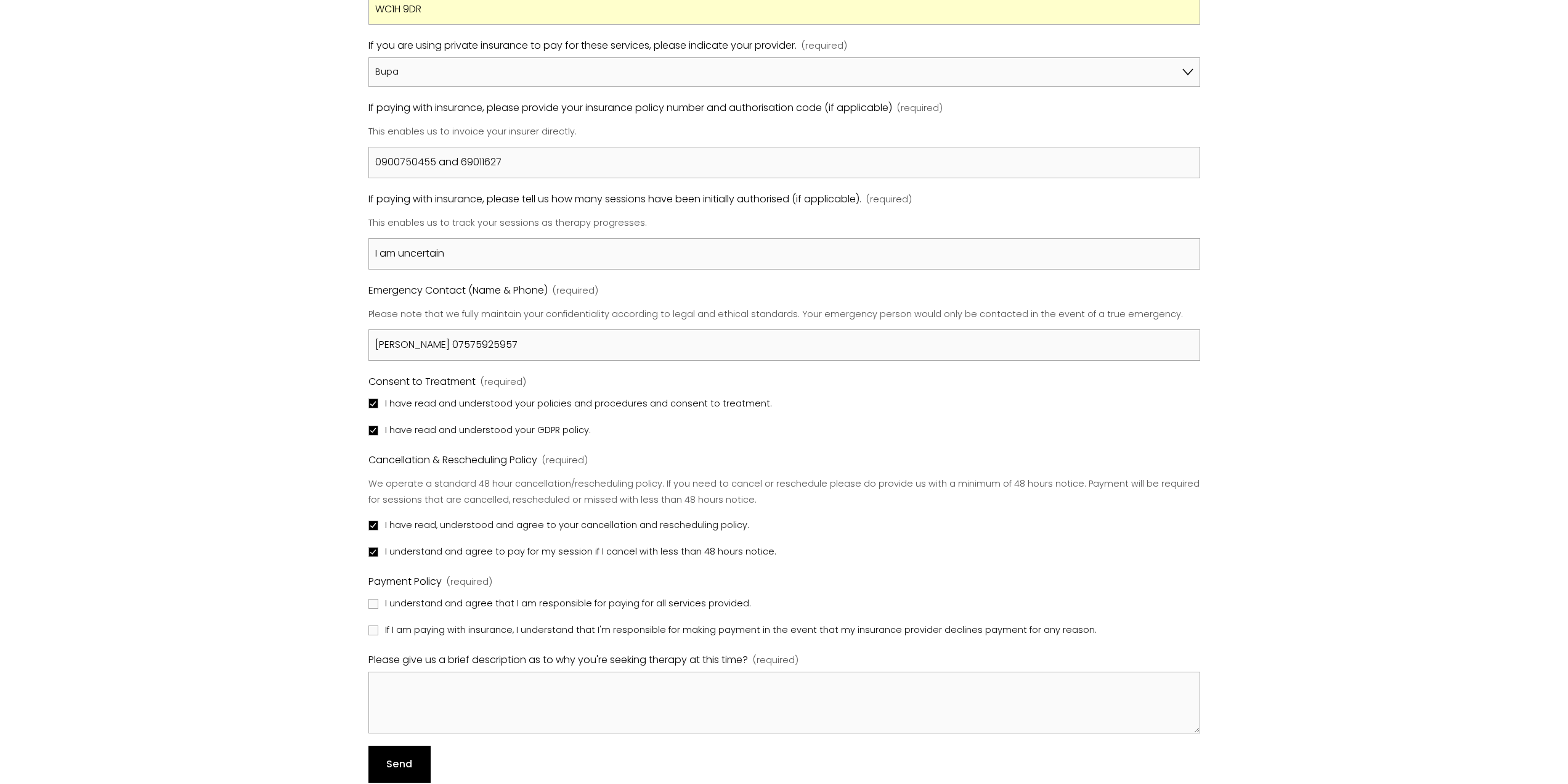
click at [413, 606] on span "I understand and agree that I am responsible for paying for all services provid…" at bounding box center [568, 604] width 366 height 16
click at [378, 606] on input "I understand and agree that I am responsible for paying for all services provid…" at bounding box center [373, 603] width 10 height 10
checkbox input "true"
click at [408, 635] on span "If I am paying with insurance, I understand that I'm responsible for making pay…" at bounding box center [740, 630] width 712 height 16
click at [378, 635] on input "If I am paying with insurance, I understand that I'm responsible for making pay…" at bounding box center [373, 630] width 10 height 10
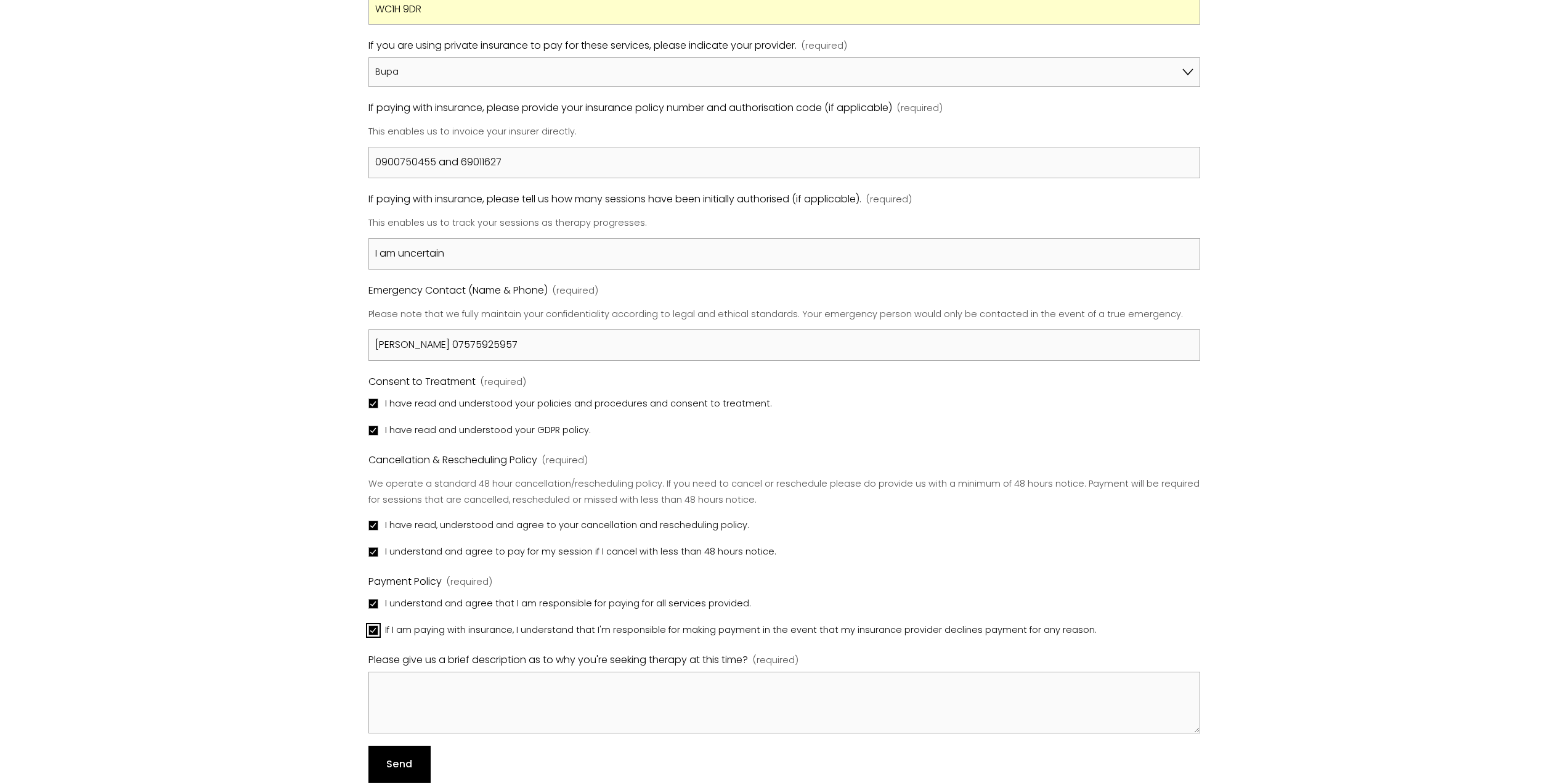
checkbox input "true"
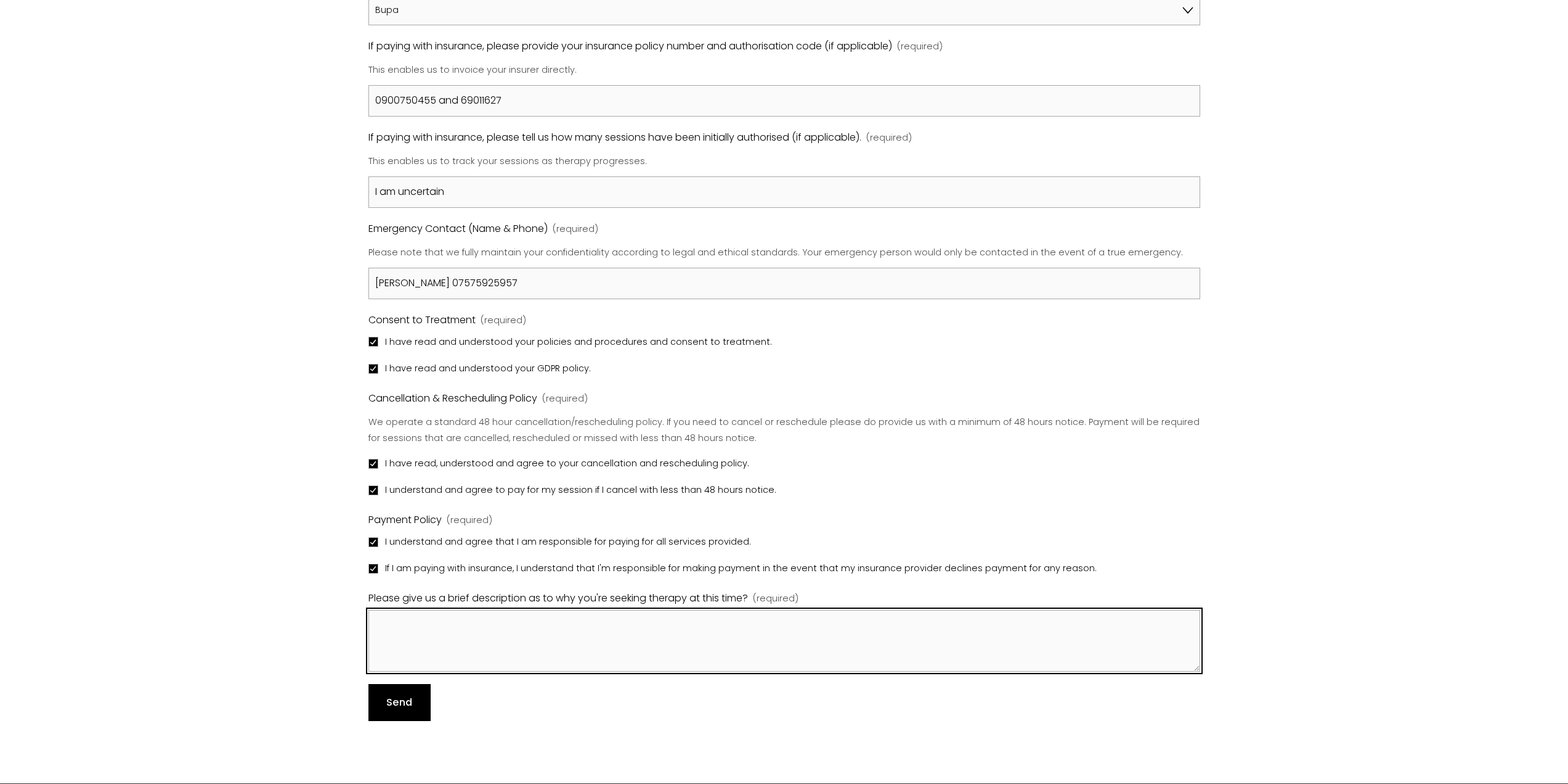
click at [587, 653] on textarea "Please give us a brief description as to why you're seeking therapy at this tim…" at bounding box center [784, 640] width 832 height 61
click at [690, 625] on textarea "I have struggles with anxiety, [MEDICAL_DATA] and overall overthinking. This ap…" at bounding box center [784, 640] width 832 height 61
drag, startPoint x: 597, startPoint y: 623, endPoint x: 571, endPoint y: 625, distance: 26.1
click at [571, 625] on textarea "I have struggles with anxiety, [MEDICAL_DATA] and overall overthinking. This ap…" at bounding box center [784, 640] width 832 height 61
click at [596, 625] on textarea "I have struggles with anxiety, [MEDICAL_DATA],overall overthinking. This applie…" at bounding box center [784, 640] width 832 height 61
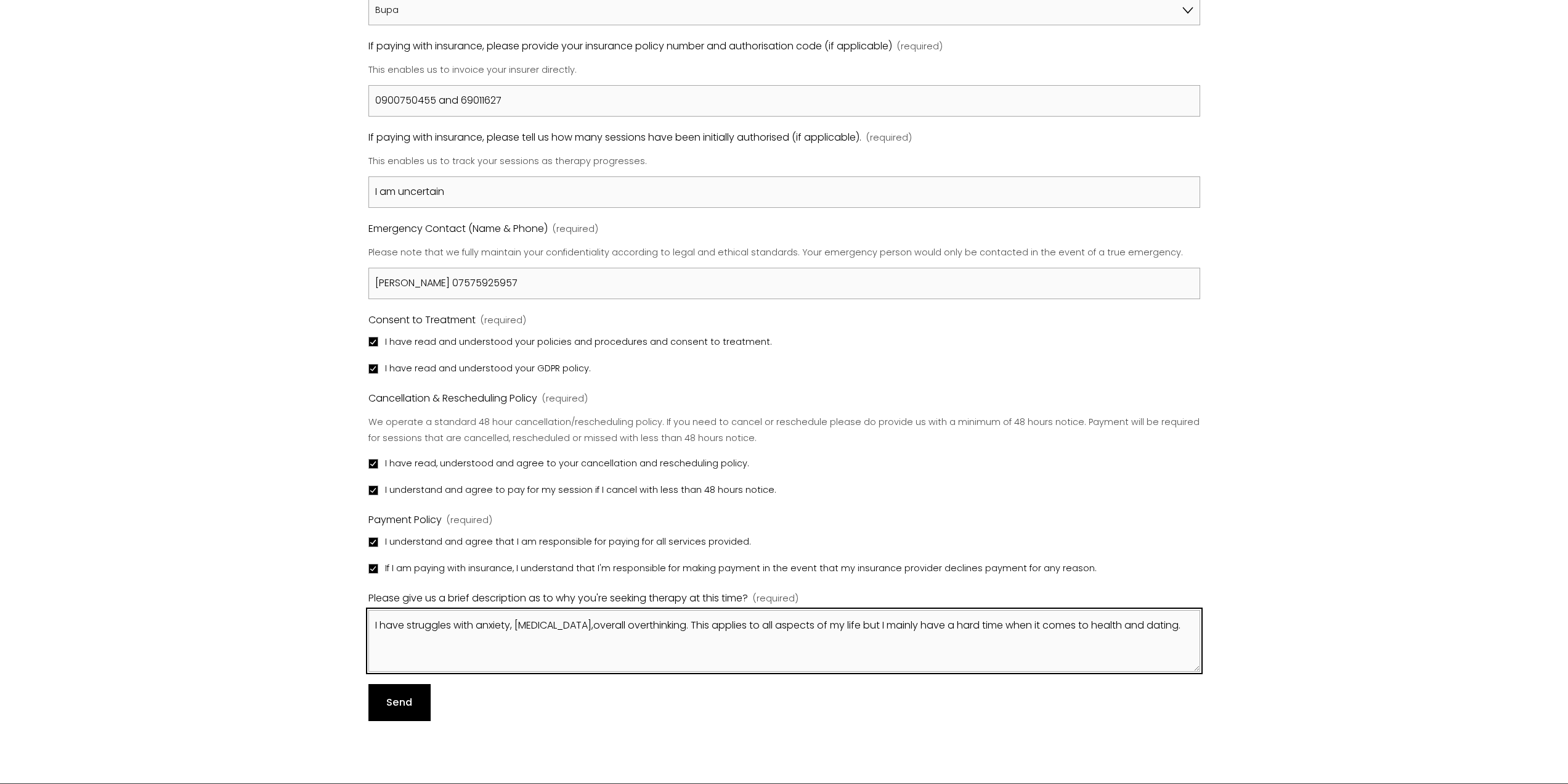
click at [596, 625] on textarea "I have struggles with anxiety, [MEDICAL_DATA],overall overthinking. This applie…" at bounding box center [784, 640] width 832 height 61
click at [636, 622] on textarea "I have struggles with anxiety, [MEDICAL_DATA], overthinking. This applies to al…" at bounding box center [784, 640] width 832 height 61
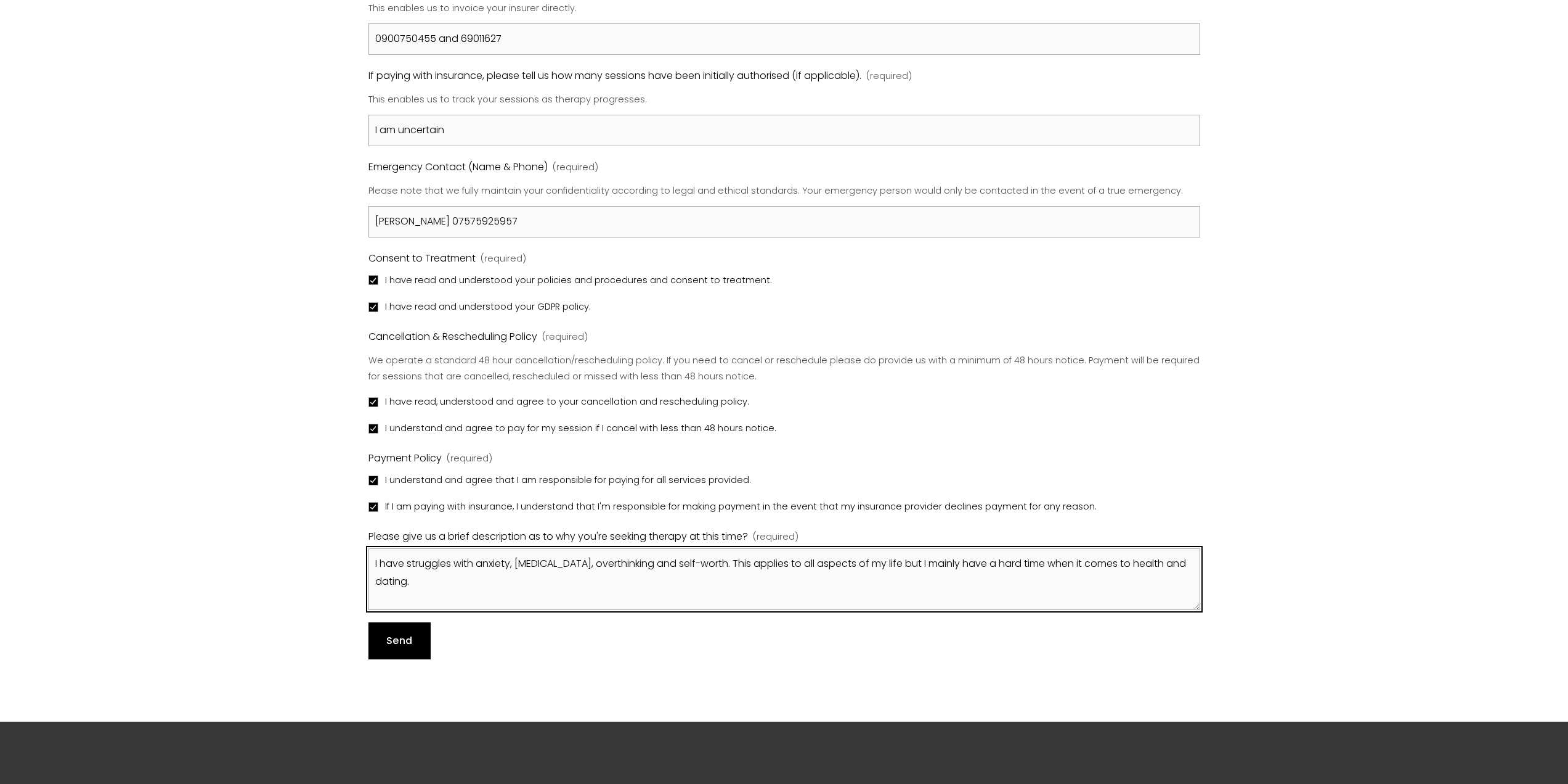
type textarea "I have struggles with anxiety, [MEDICAL_DATA], overthinking and self-worth. Thi…"
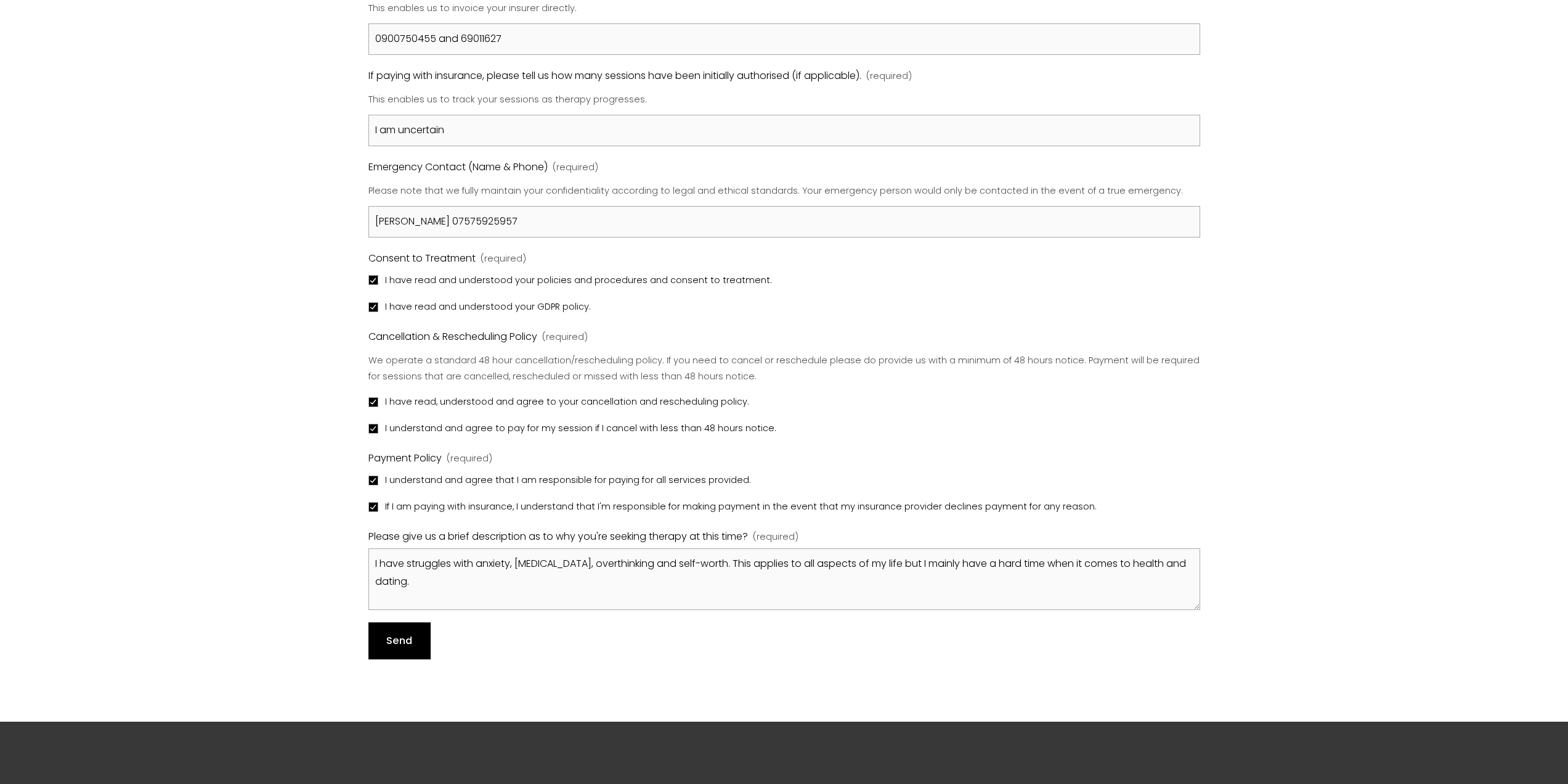
click at [405, 635] on span "Send" at bounding box center [400, 640] width 26 height 14
